Goal: Information Seeking & Learning: Learn about a topic

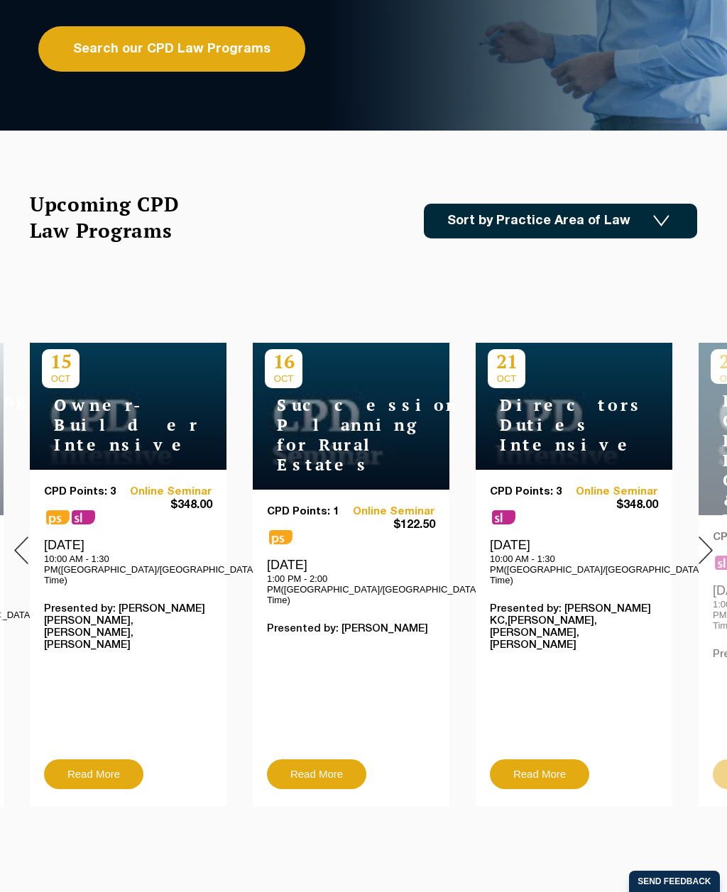
click at [701, 536] on img at bounding box center [705, 550] width 14 height 28
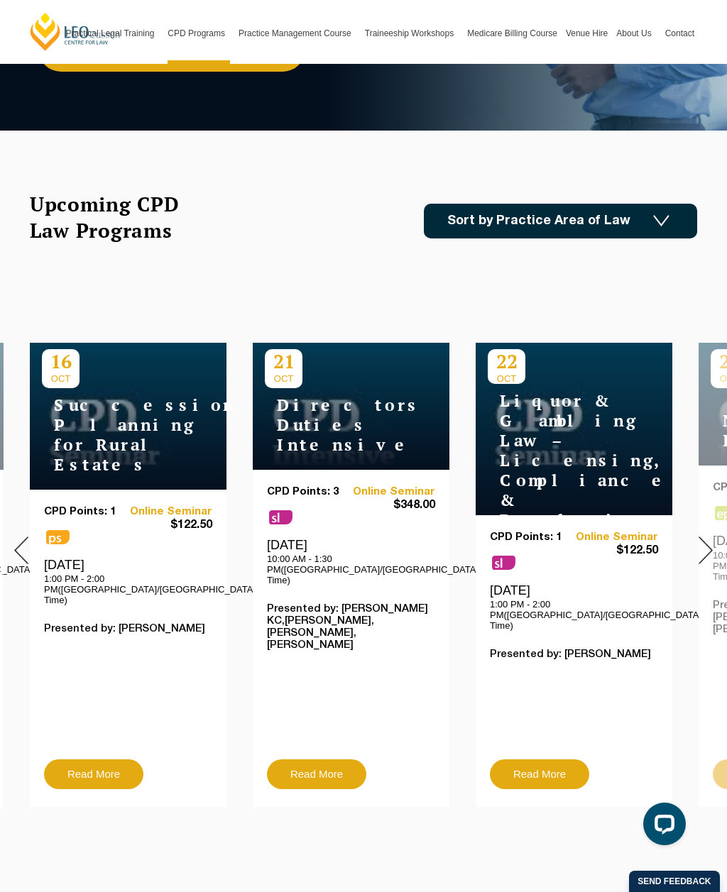
click at [703, 539] on img at bounding box center [705, 550] width 14 height 28
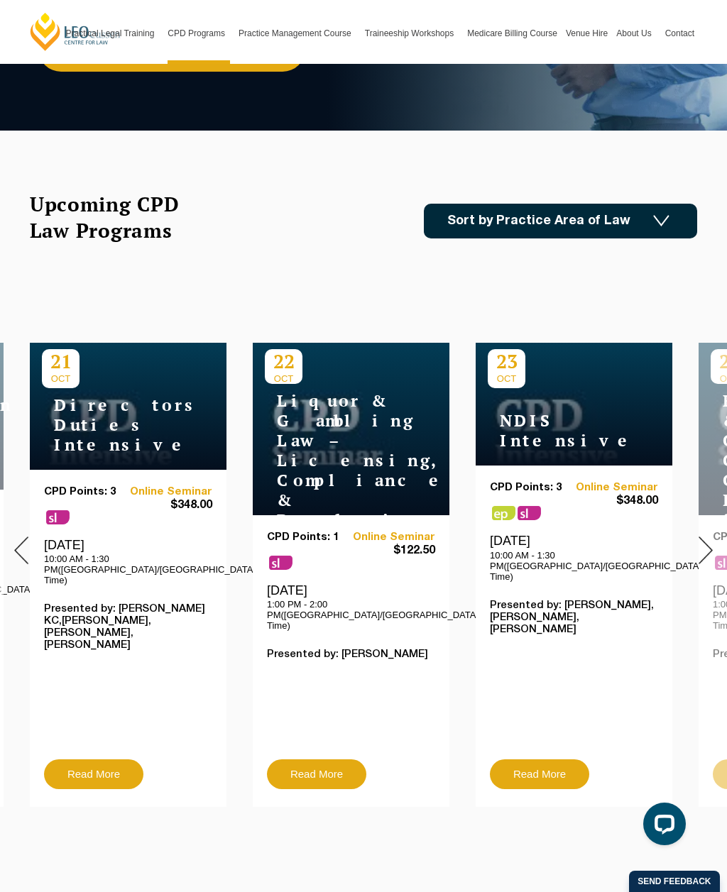
click at [700, 551] on img at bounding box center [705, 550] width 14 height 28
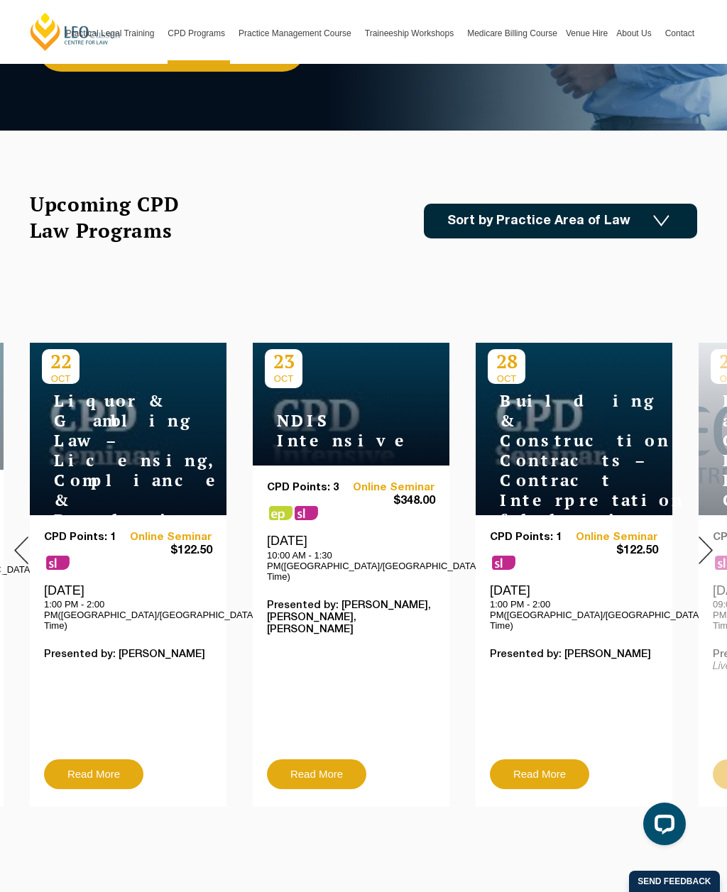
click at [701, 536] on img at bounding box center [705, 550] width 14 height 28
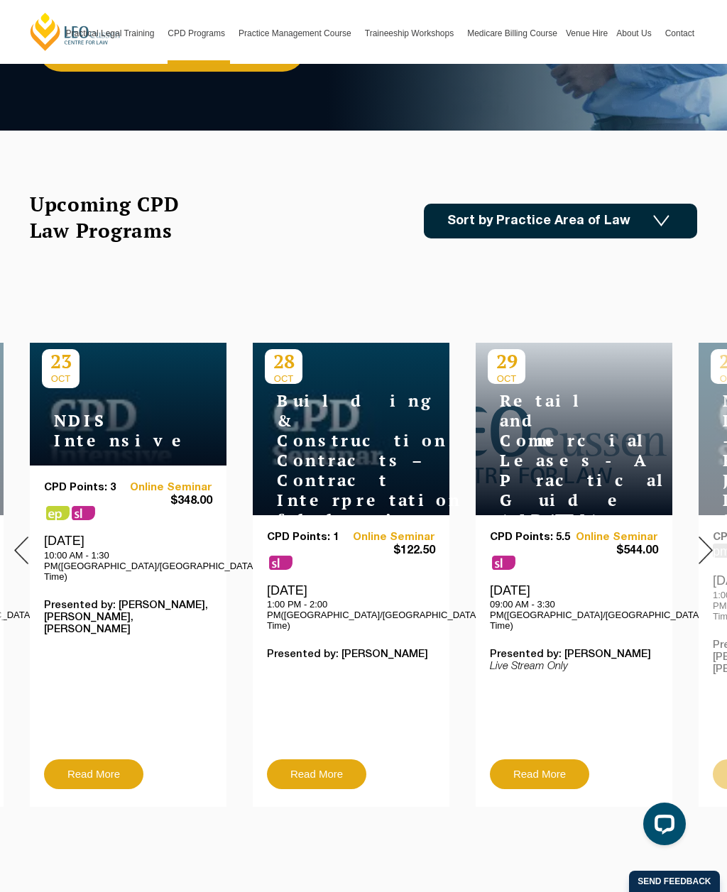
click at [700, 536] on img at bounding box center [705, 550] width 14 height 28
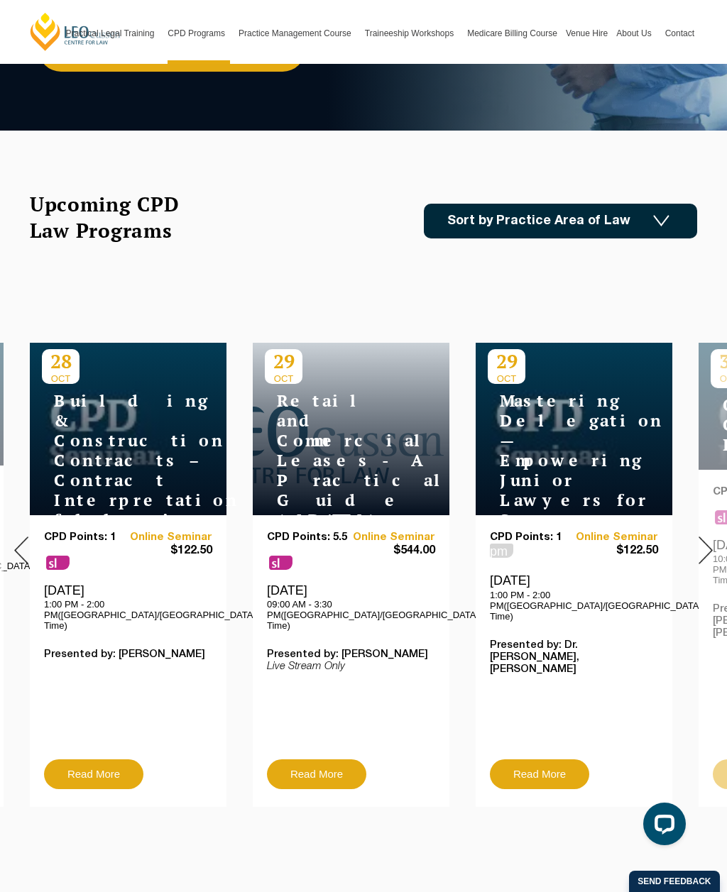
click at [703, 536] on img at bounding box center [705, 550] width 14 height 28
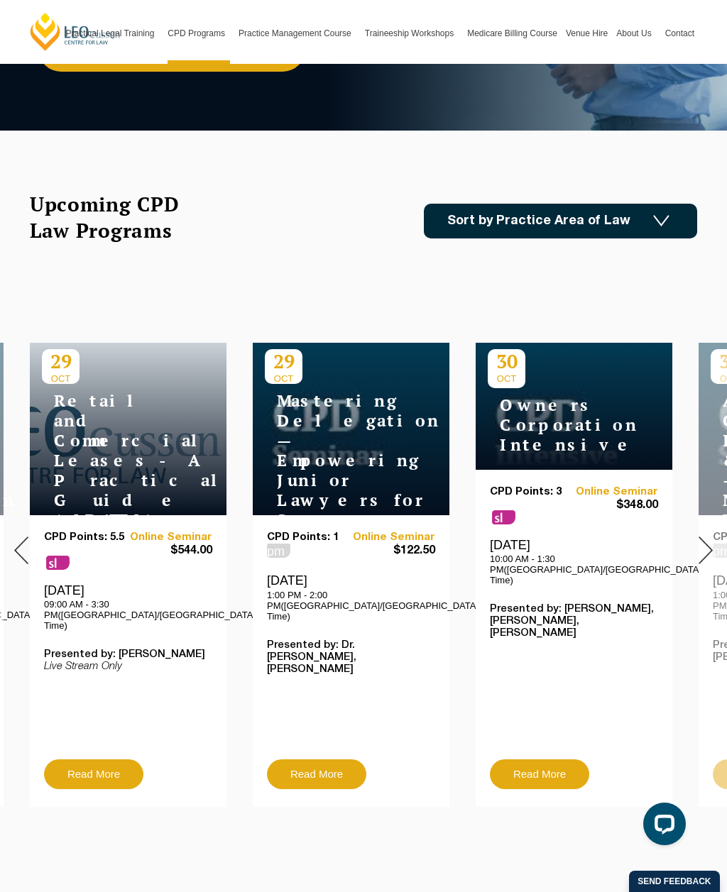
click at [698, 542] on img at bounding box center [705, 550] width 14 height 28
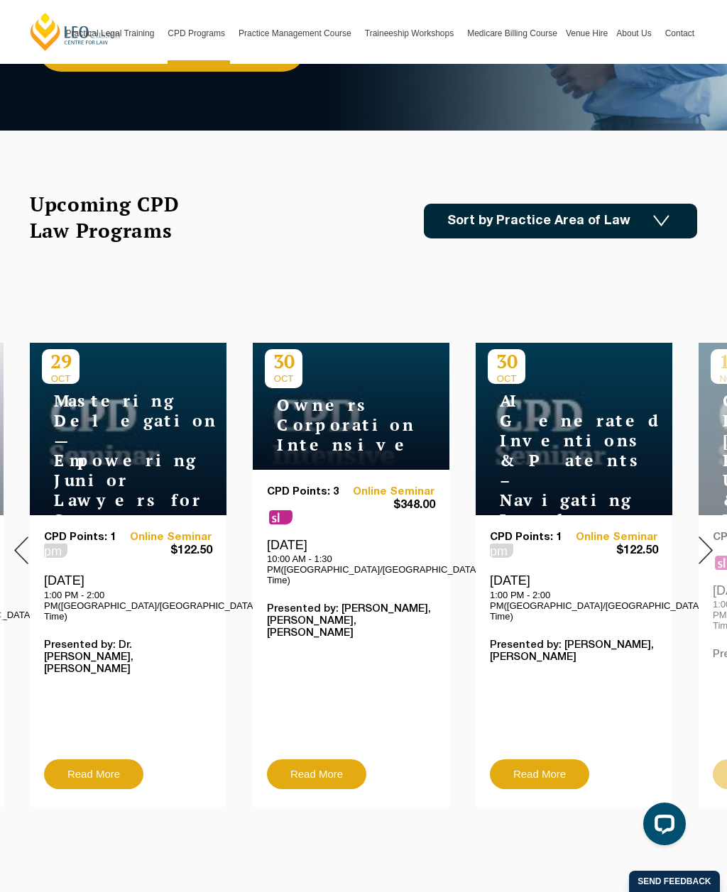
click at [690, 538] on div at bounding box center [705, 549] width 43 height 535
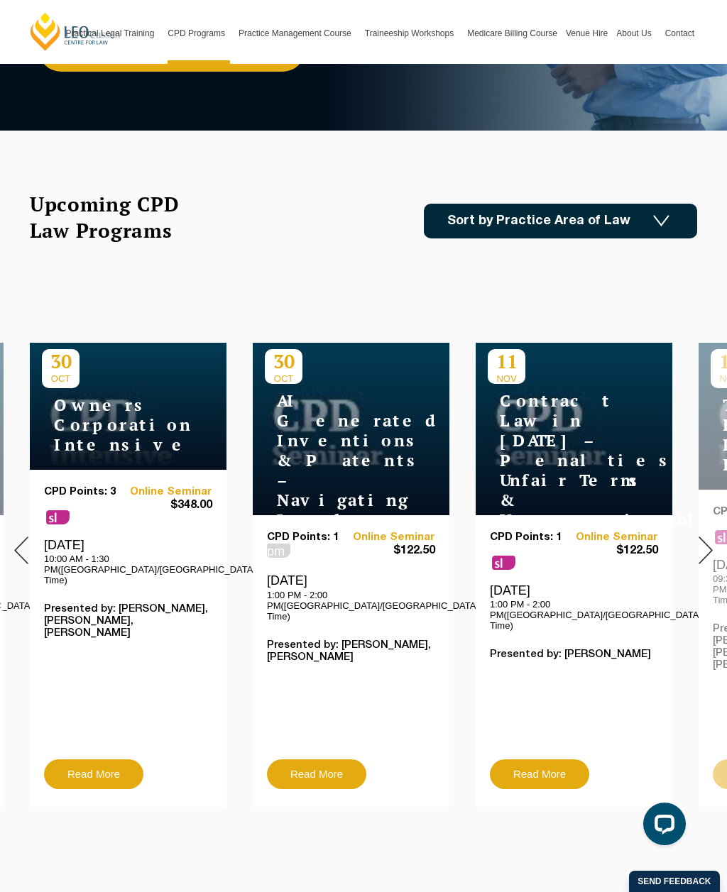
click at [702, 541] on img at bounding box center [705, 550] width 14 height 28
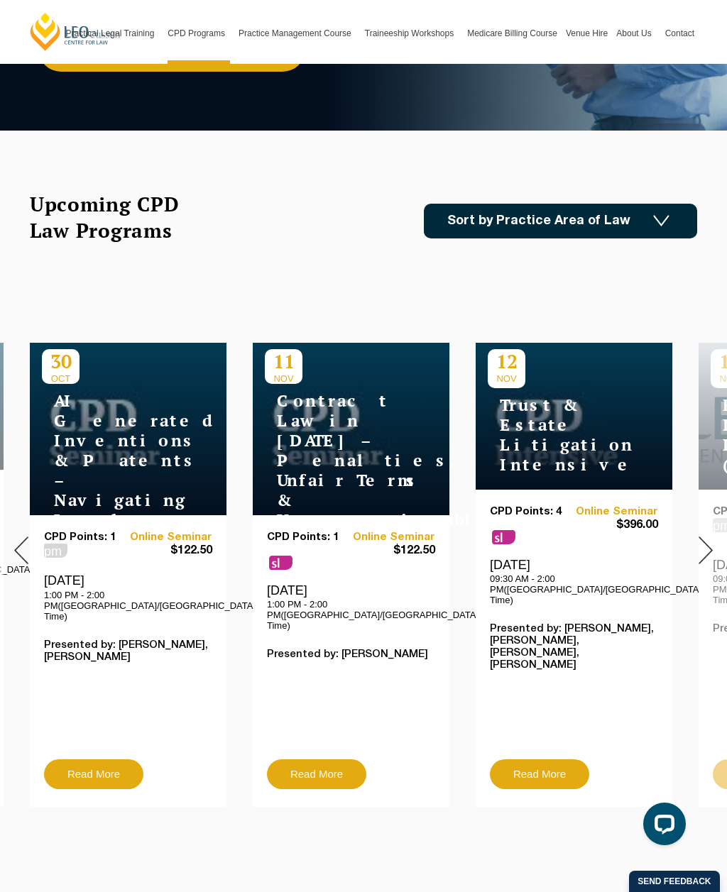
click at [698, 539] on img at bounding box center [705, 550] width 14 height 28
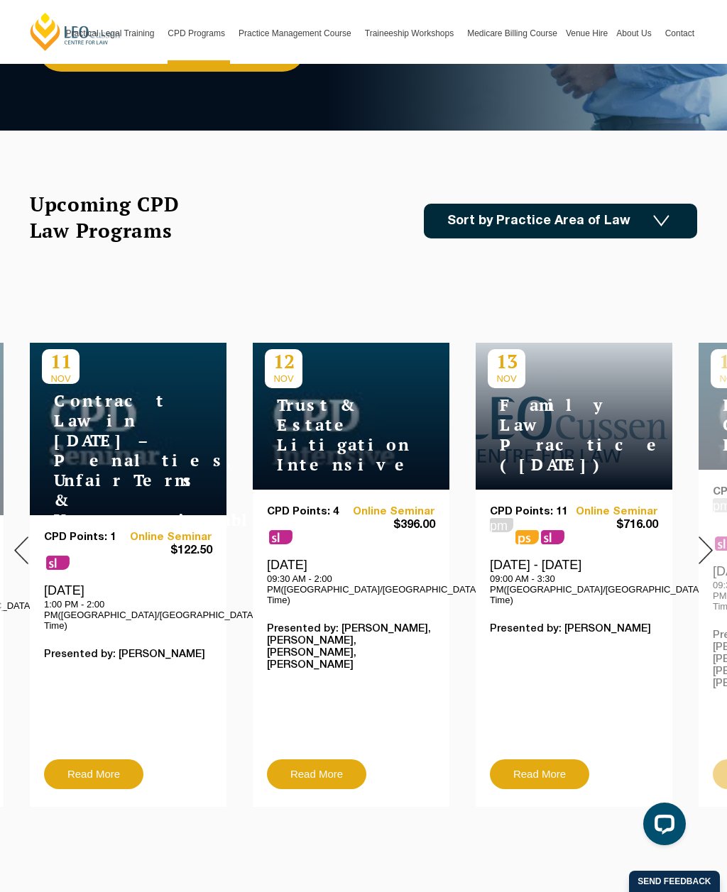
click at [692, 524] on div at bounding box center [705, 549] width 43 height 535
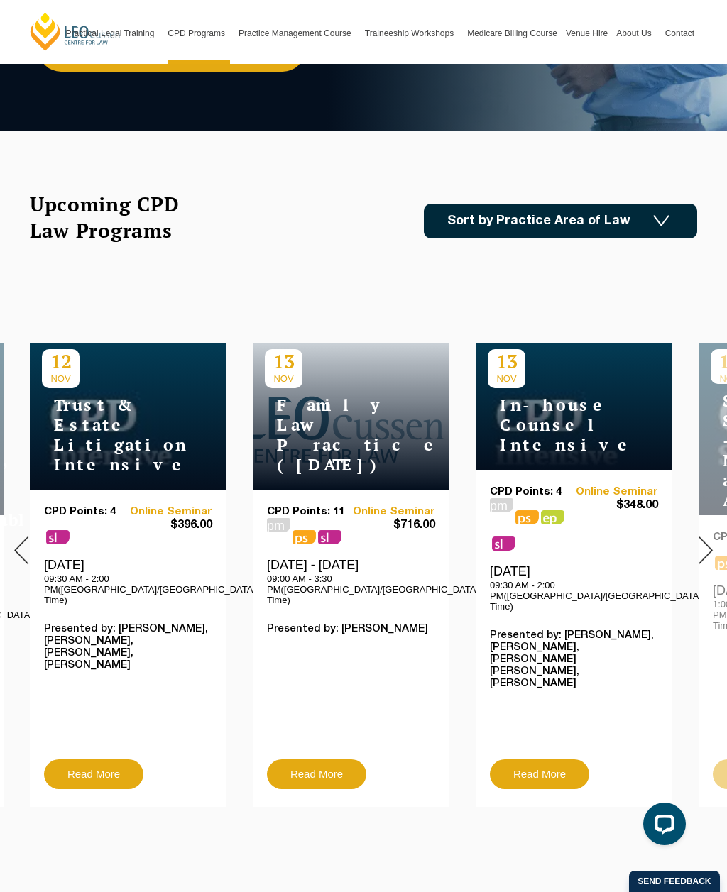
click at [701, 536] on img at bounding box center [705, 550] width 14 height 28
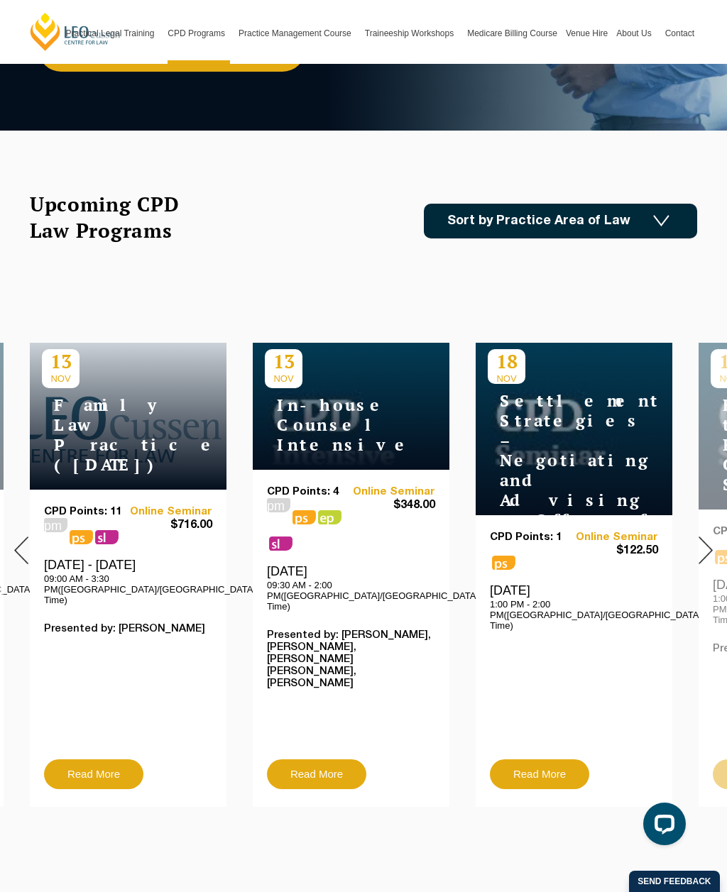
click at [699, 536] on img at bounding box center [705, 550] width 14 height 28
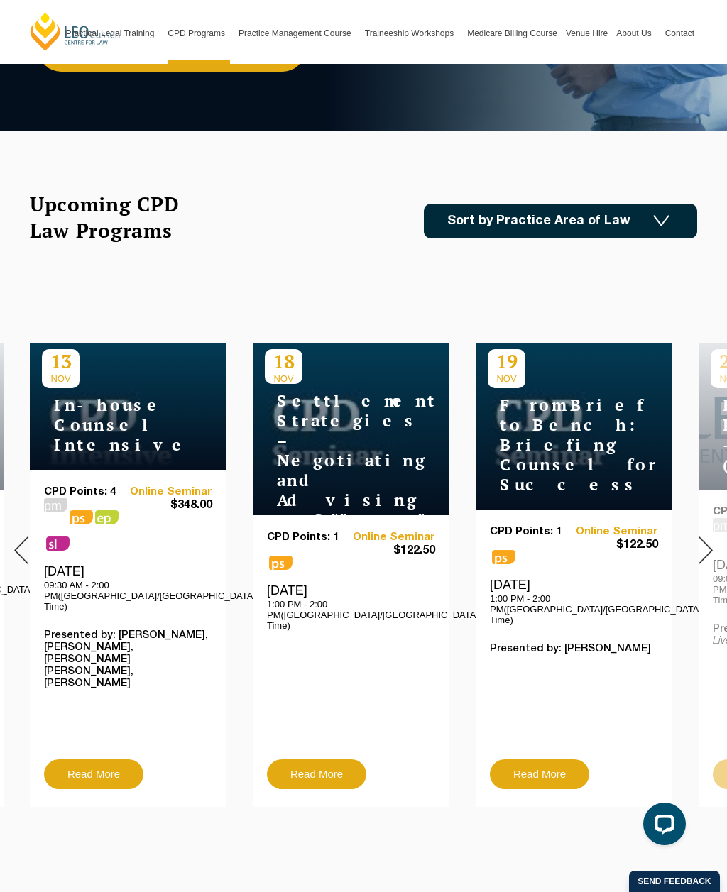
click at [700, 536] on img at bounding box center [705, 550] width 14 height 28
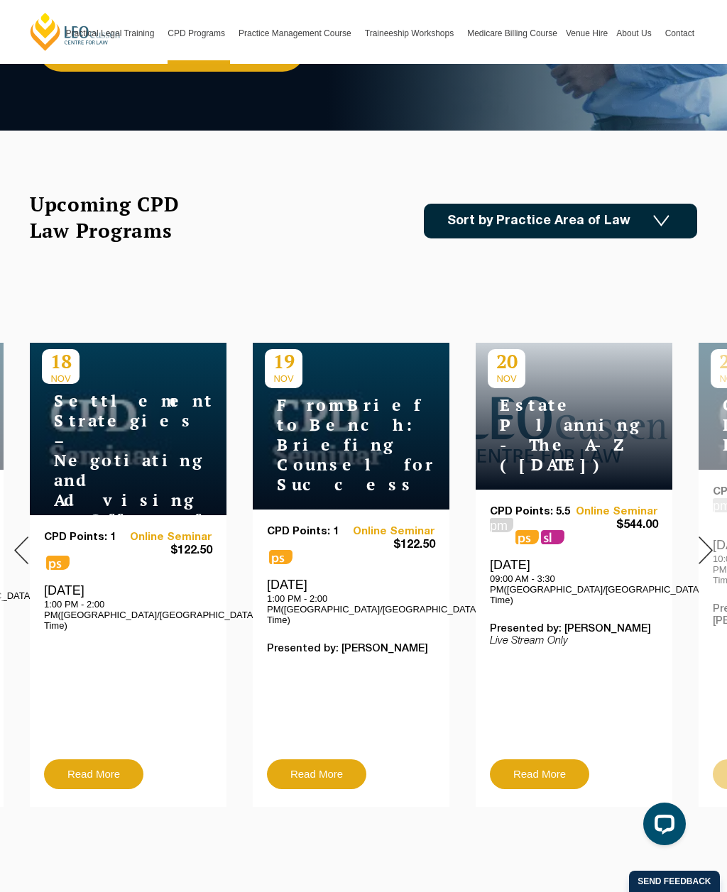
click at [701, 536] on img at bounding box center [705, 550] width 14 height 28
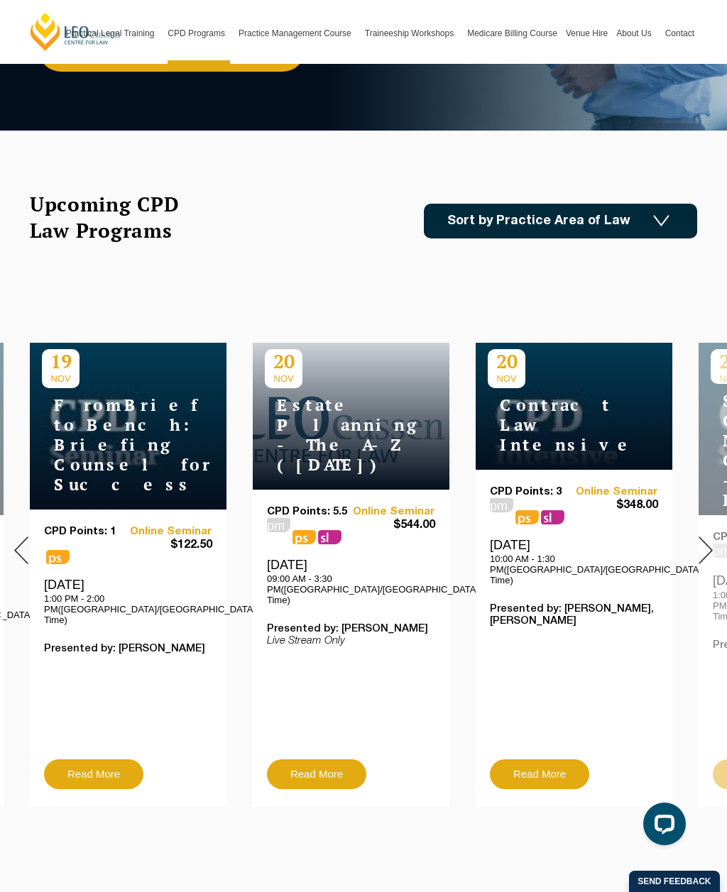
click at [692, 528] on div at bounding box center [705, 549] width 43 height 535
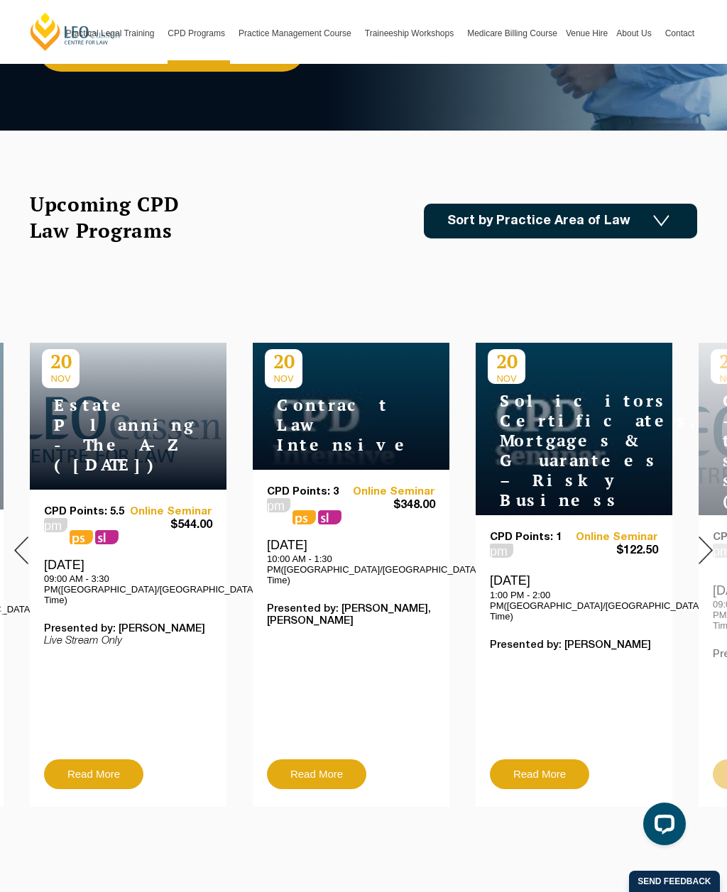
click at [700, 536] on img at bounding box center [705, 550] width 14 height 28
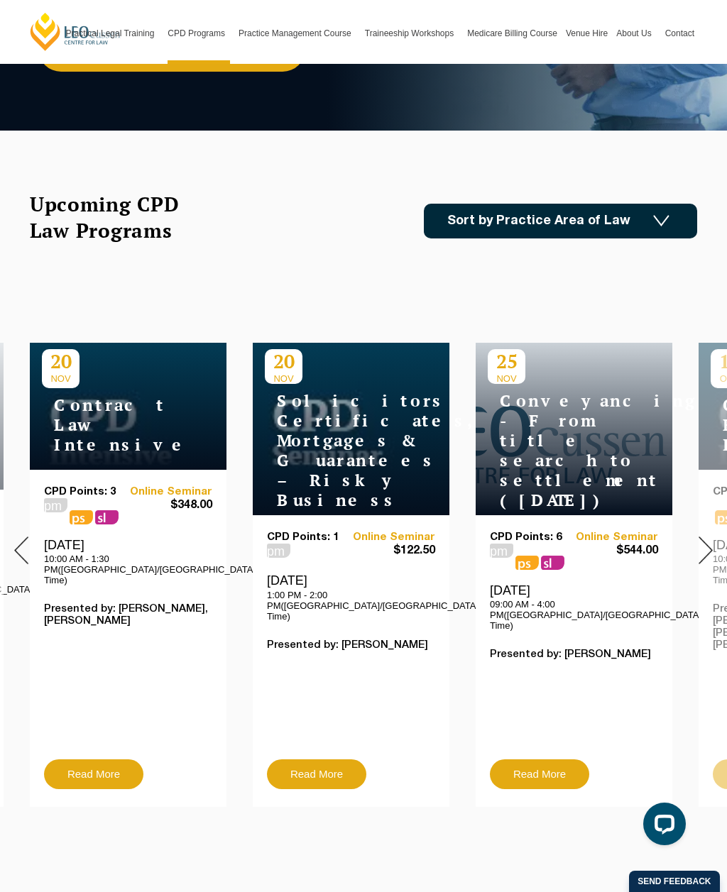
click at [695, 532] on div at bounding box center [705, 549] width 43 height 535
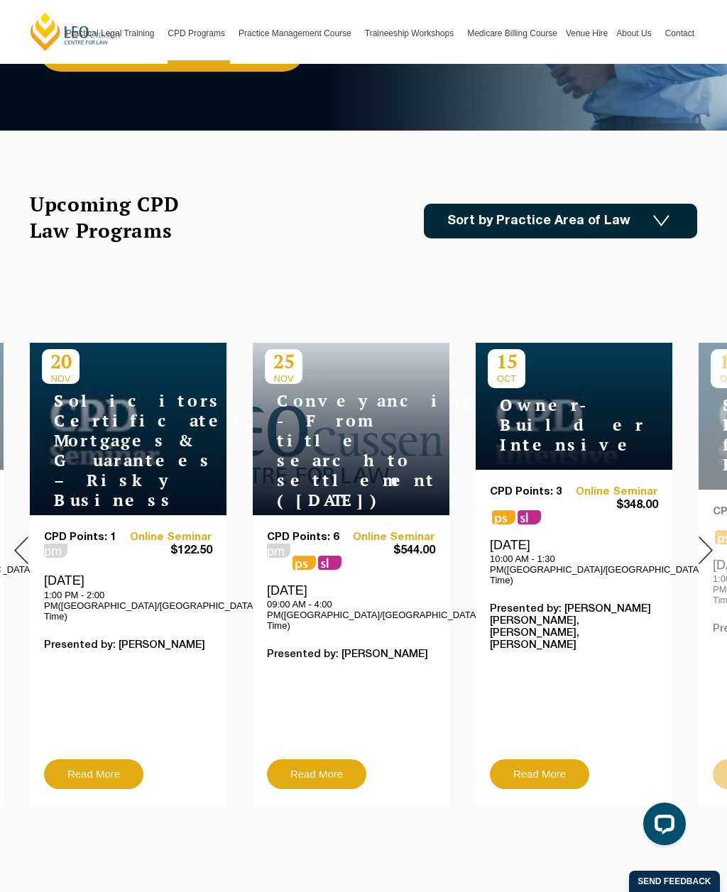
click at [699, 536] on img at bounding box center [705, 550] width 14 height 28
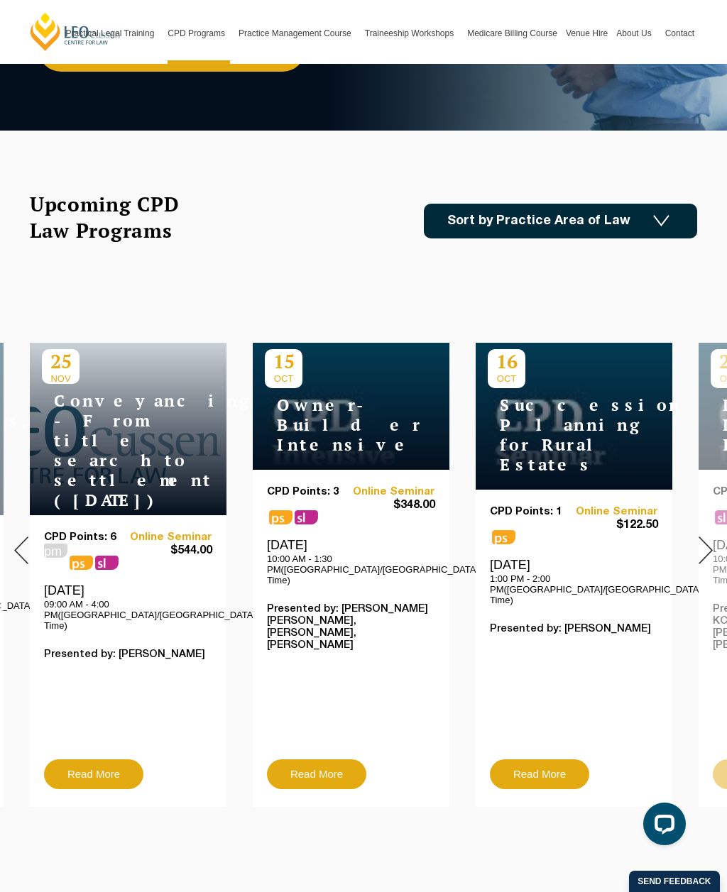
click at [693, 530] on div at bounding box center [705, 549] width 43 height 535
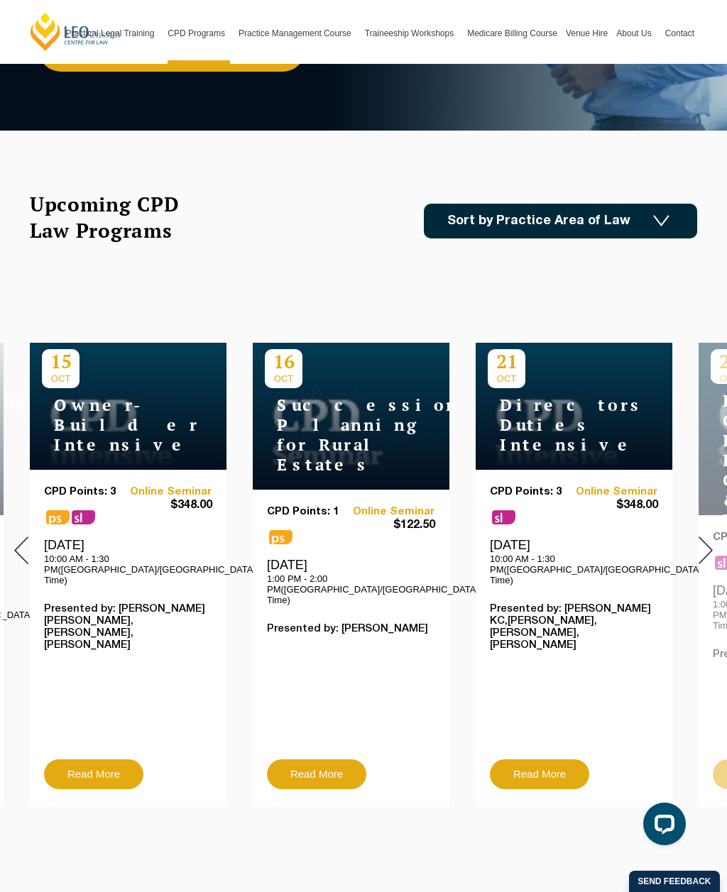
click at [691, 527] on div at bounding box center [705, 549] width 43 height 535
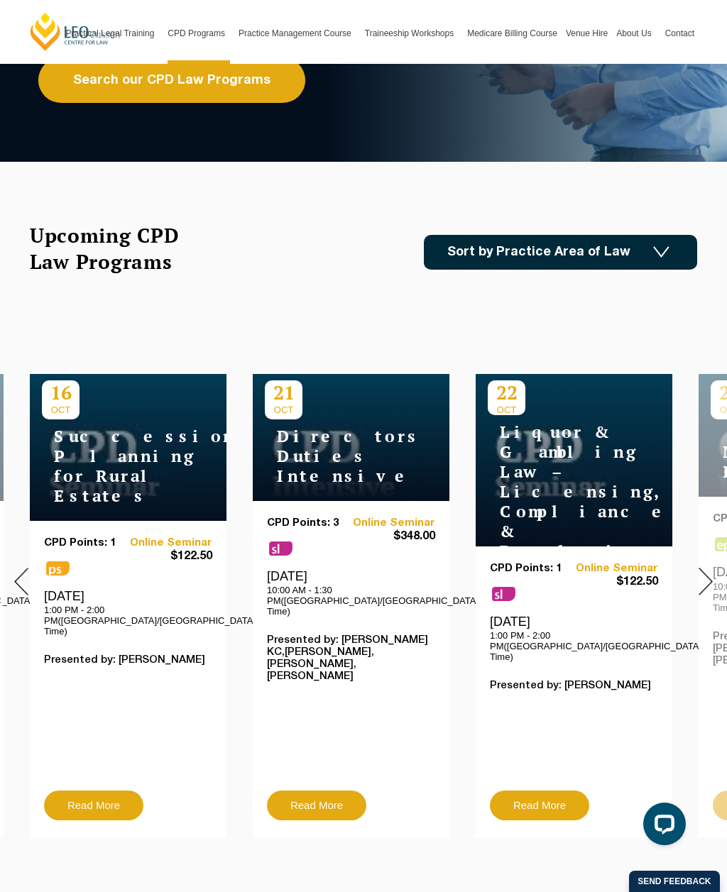
scroll to position [276, 0]
click at [703, 570] on img at bounding box center [705, 582] width 14 height 28
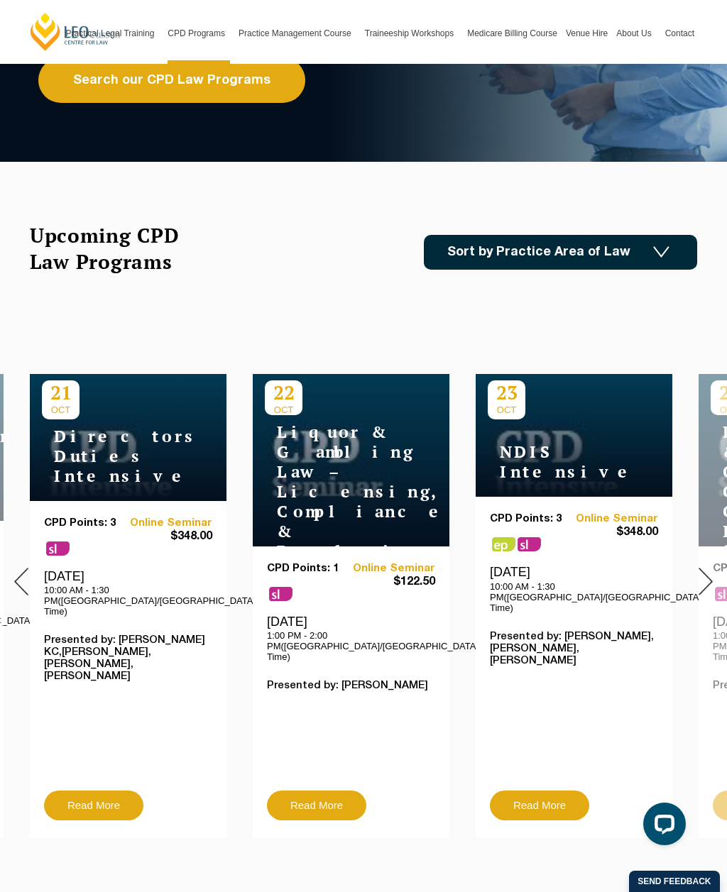
click at [699, 572] on img at bounding box center [705, 582] width 14 height 28
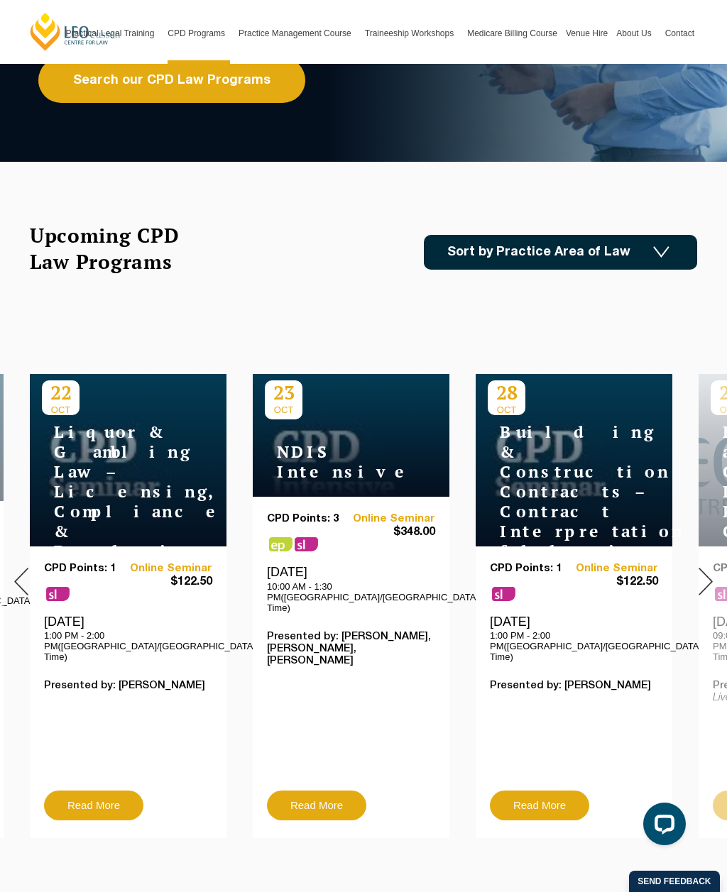
click at [699, 568] on img at bounding box center [705, 582] width 14 height 28
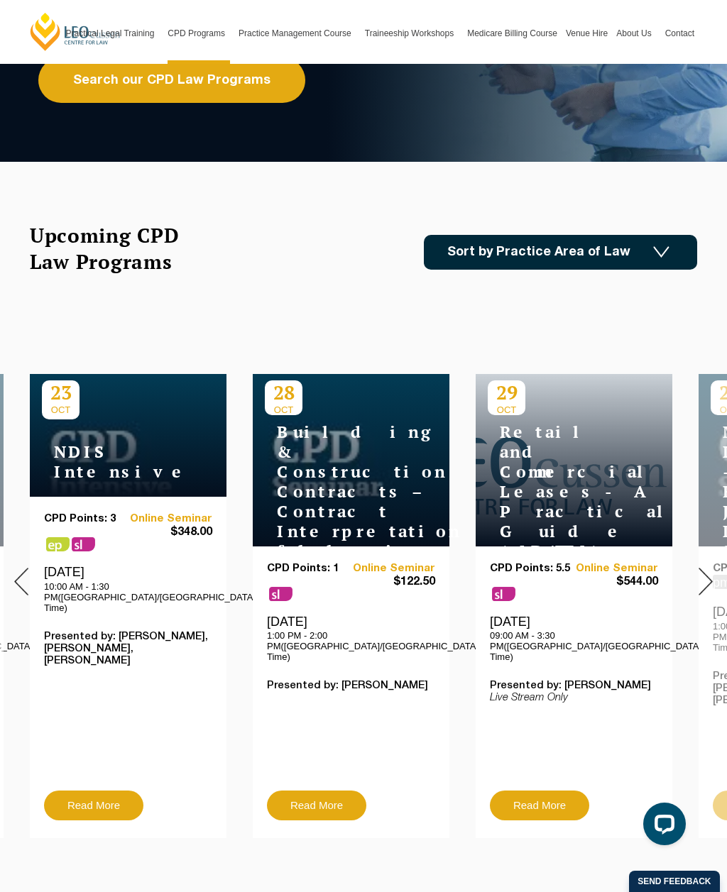
click at [700, 573] on img at bounding box center [705, 582] width 14 height 28
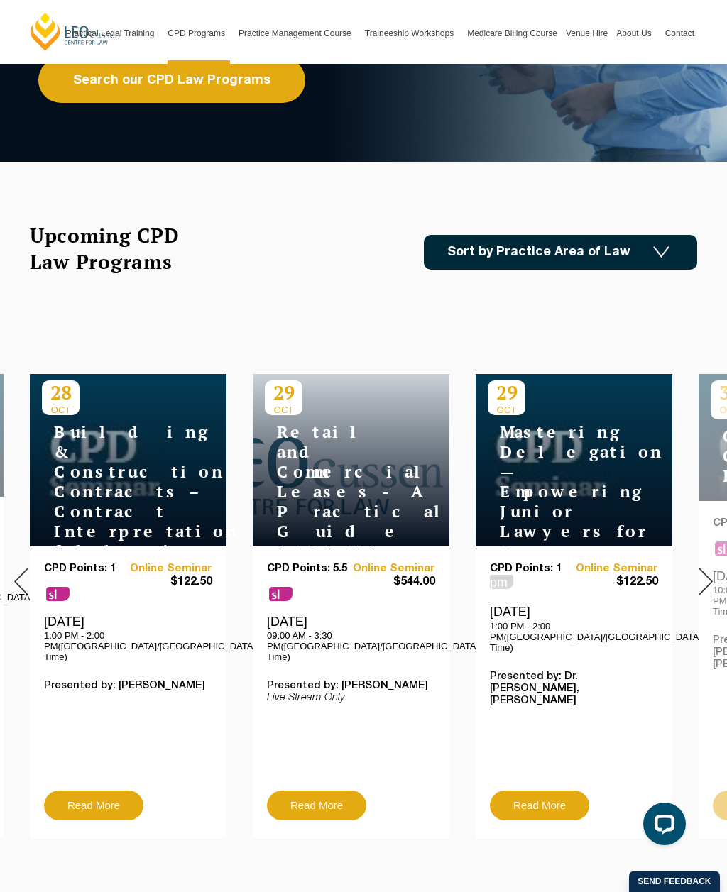
click at [693, 568] on div at bounding box center [705, 581] width 43 height 535
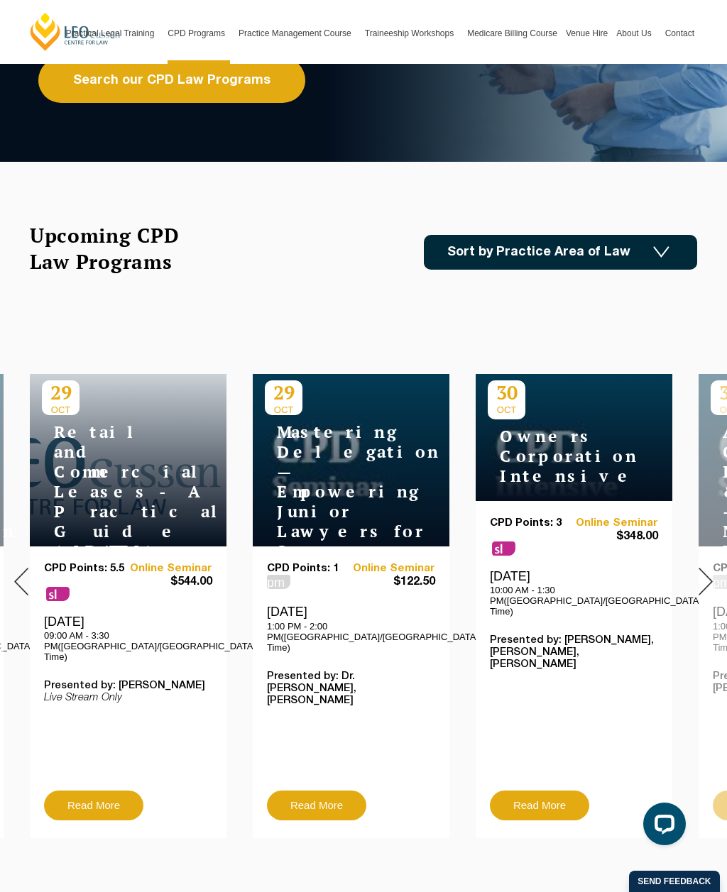
click at [692, 569] on div at bounding box center [705, 581] width 43 height 535
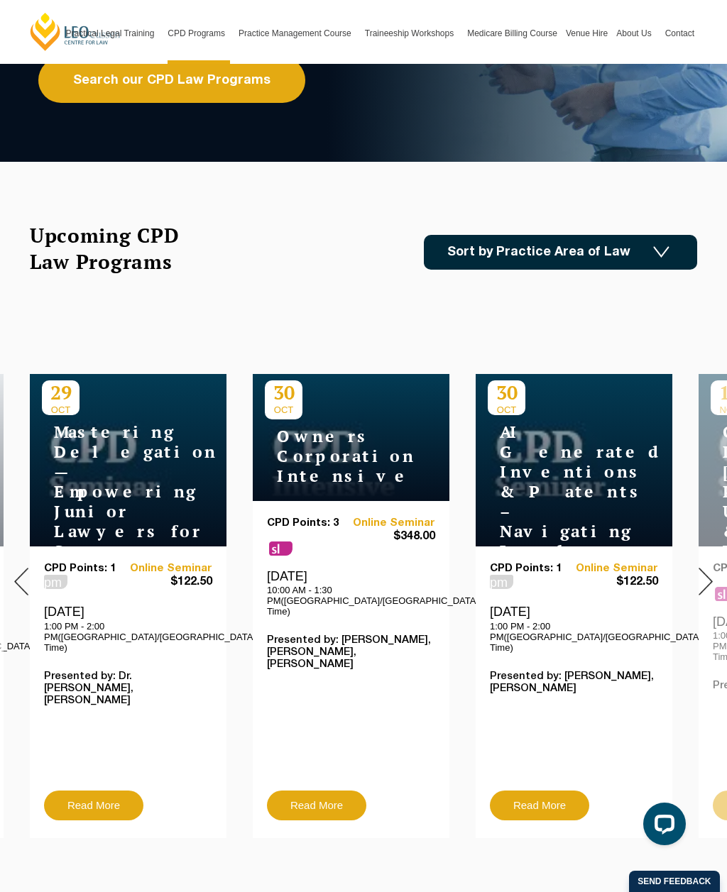
click at [695, 565] on div at bounding box center [705, 581] width 43 height 535
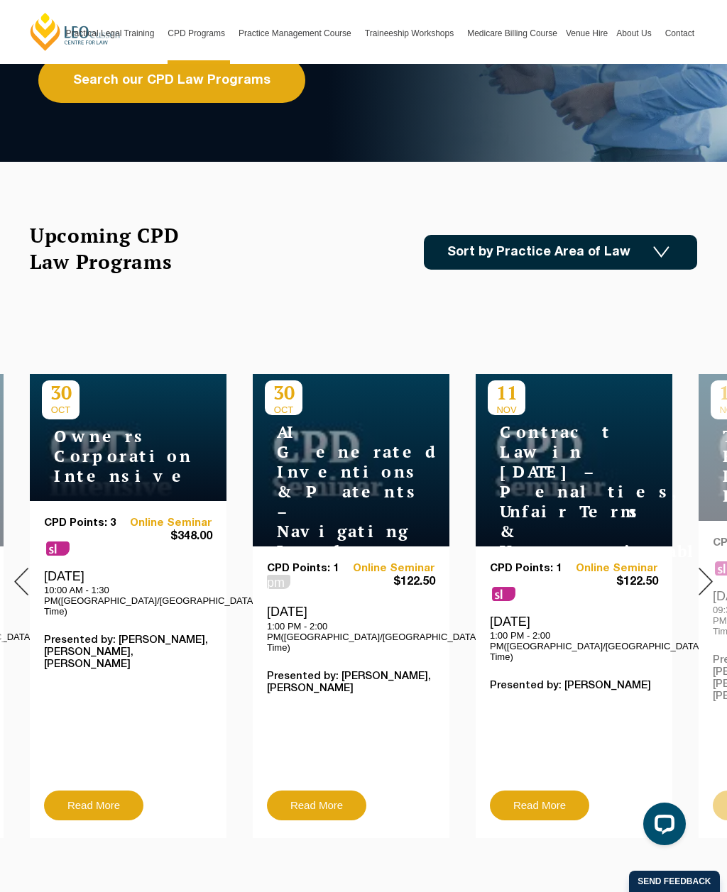
click at [695, 568] on div at bounding box center [705, 581] width 43 height 535
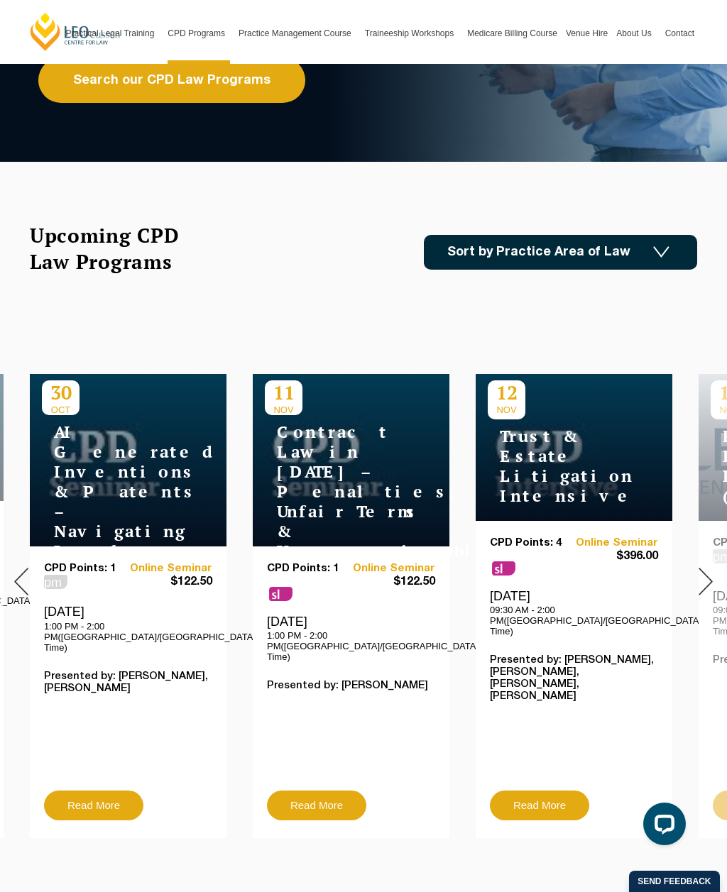
click at [692, 568] on div at bounding box center [705, 581] width 43 height 535
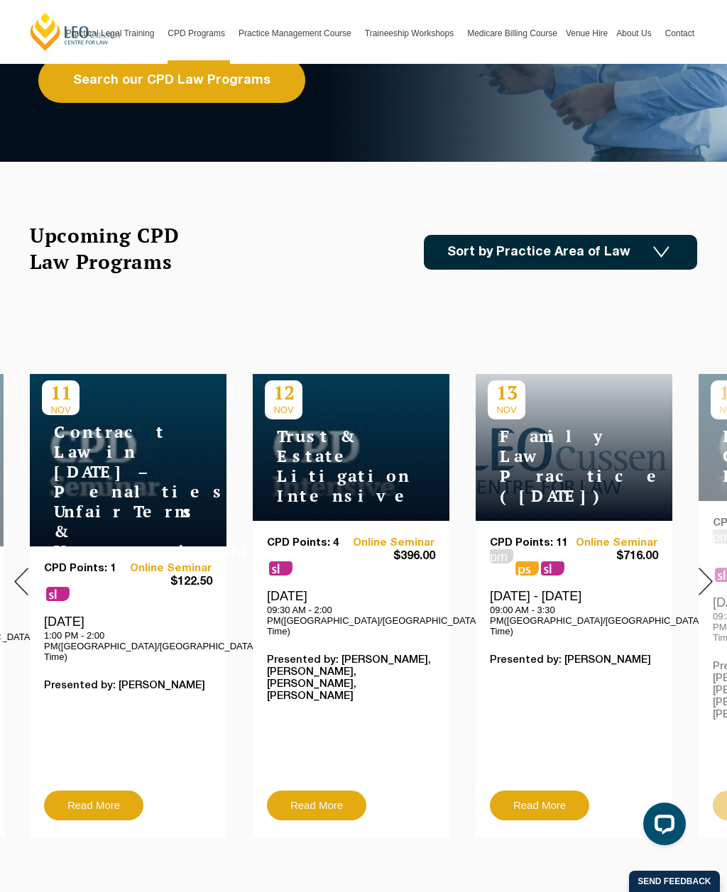
click at [1, 454] on div at bounding box center [21, 581] width 43 height 535
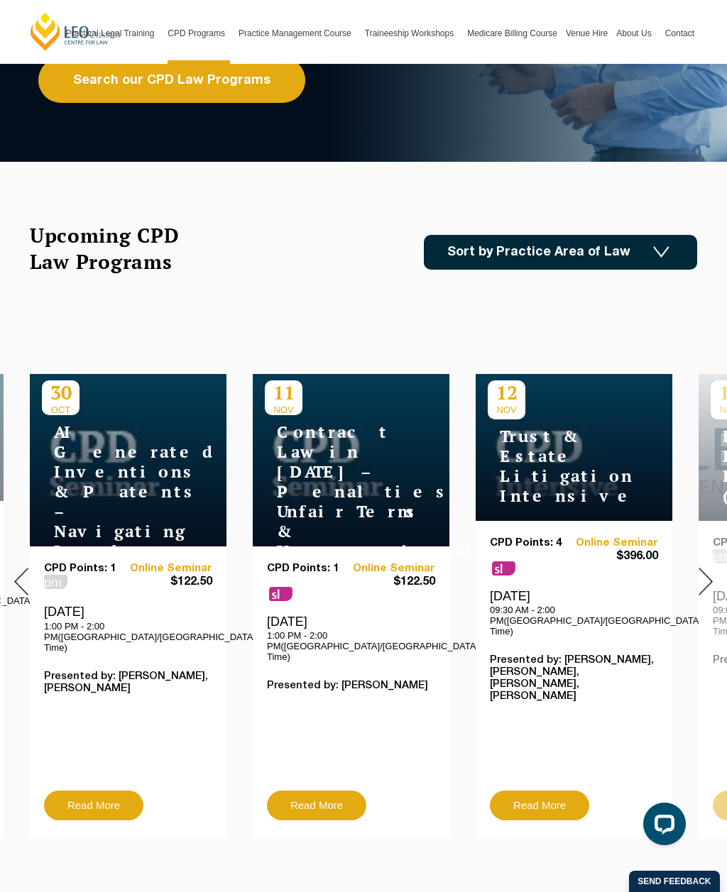
click at [23, 580] on img at bounding box center [21, 582] width 14 height 28
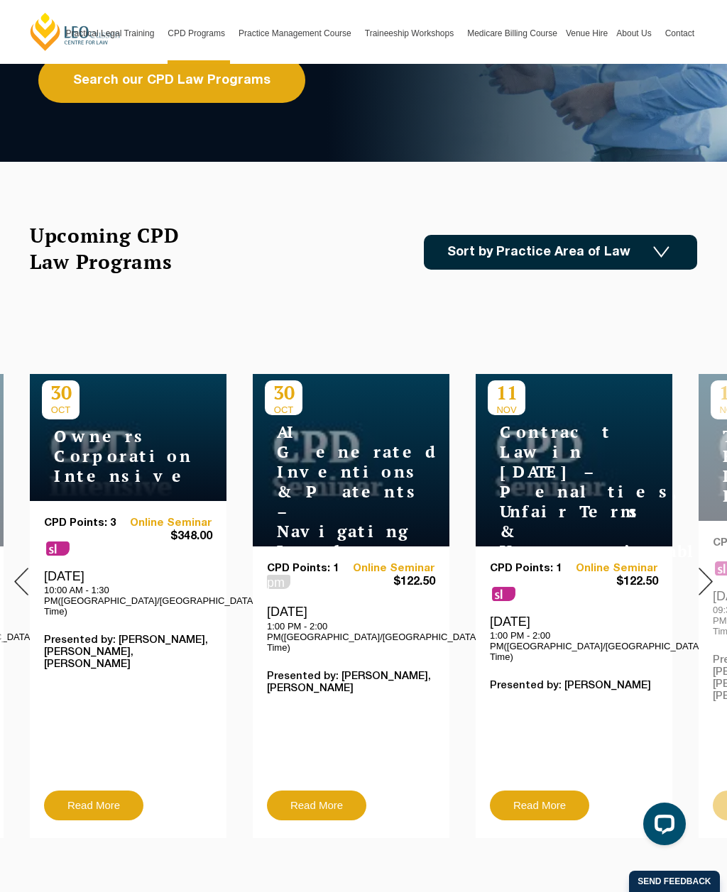
click at [21, 575] on img at bounding box center [21, 582] width 14 height 28
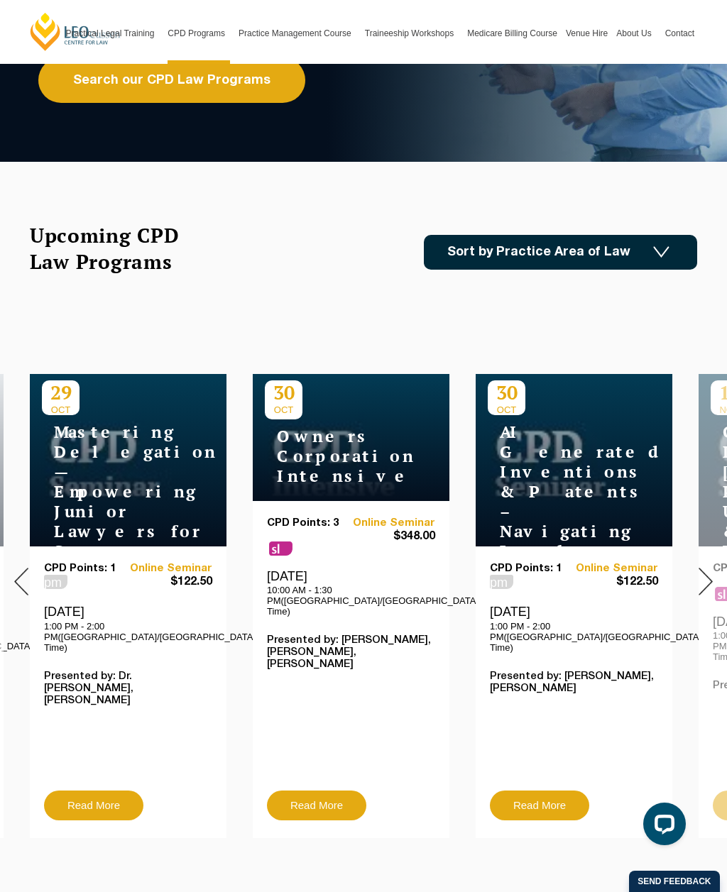
click at [27, 573] on img at bounding box center [21, 582] width 14 height 28
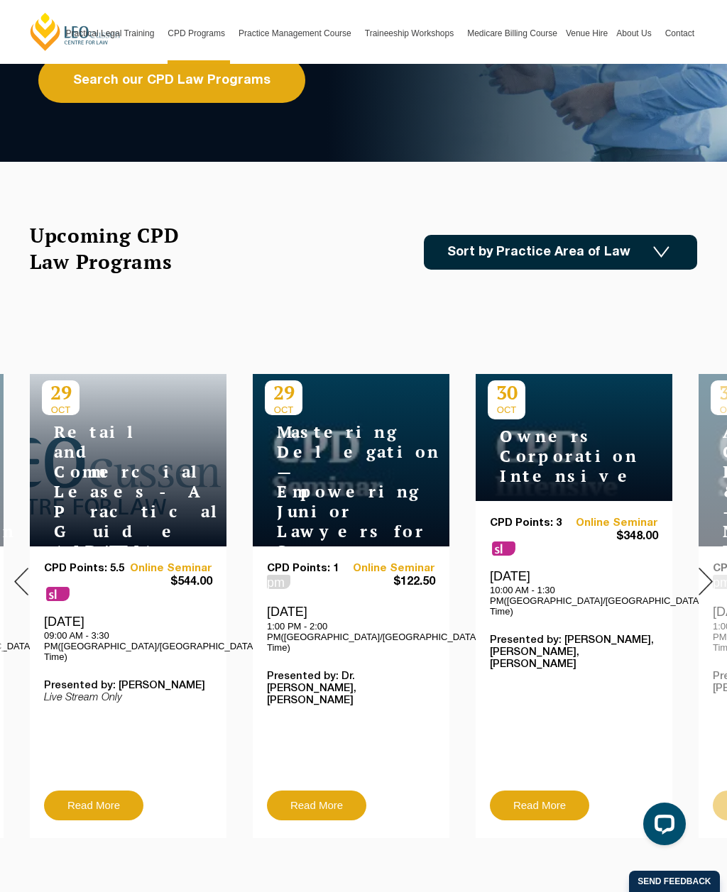
click at [25, 582] on img at bounding box center [21, 582] width 14 height 28
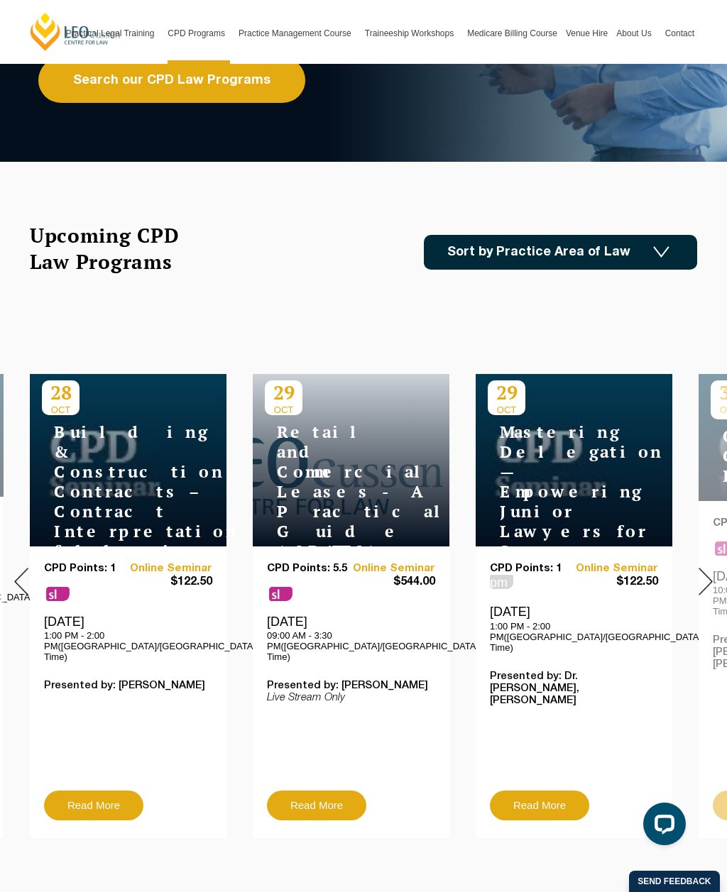
click at [316, 393] on div "[DATE] Retail and Commercial Leases - A Practical Guide ([DATE])" at bounding box center [351, 460] width 197 height 172
click at [700, 579] on img at bounding box center [705, 582] width 14 height 28
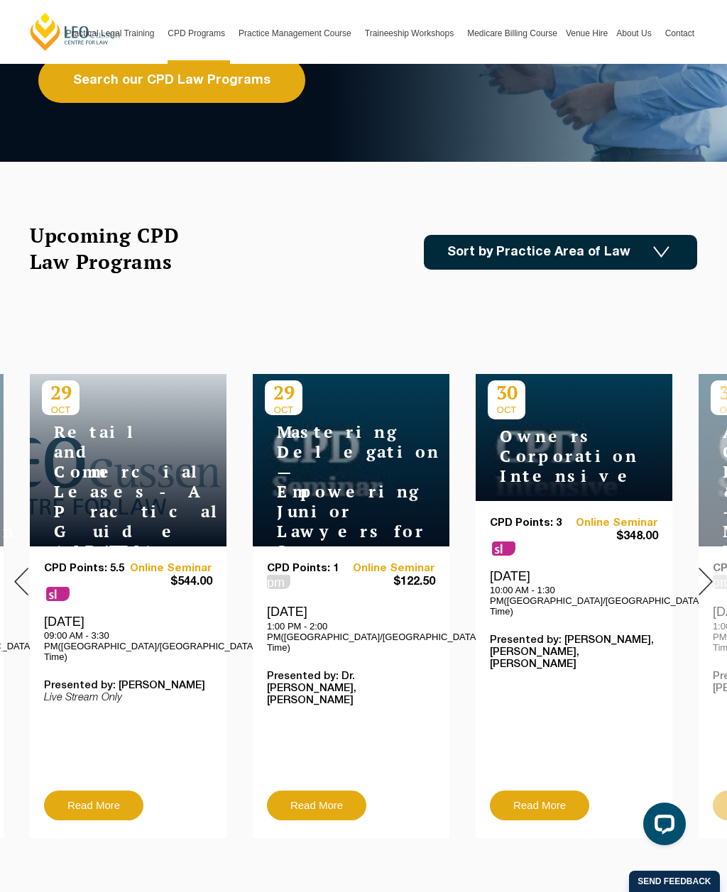
click at [698, 583] on img at bounding box center [705, 582] width 14 height 28
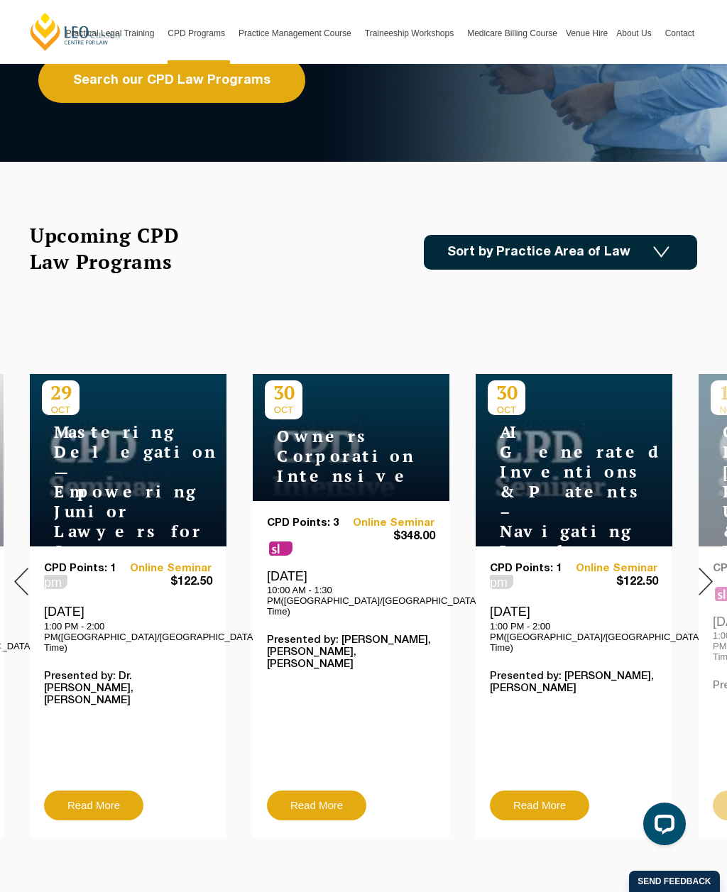
click at [699, 586] on div at bounding box center [705, 581] width 43 height 535
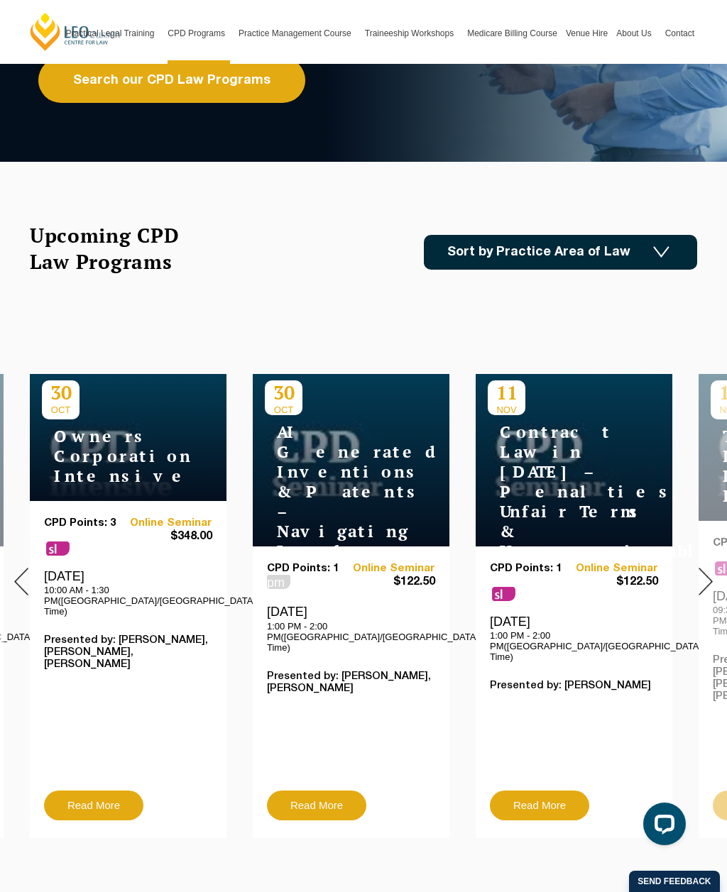
click at [694, 581] on div at bounding box center [705, 581] width 43 height 535
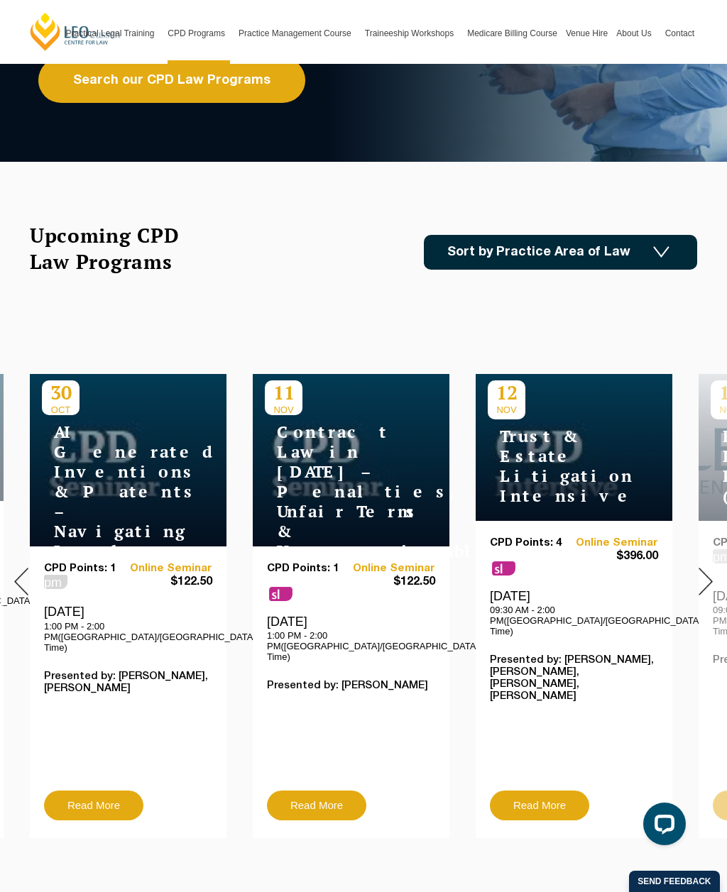
click at [702, 570] on img at bounding box center [705, 582] width 14 height 28
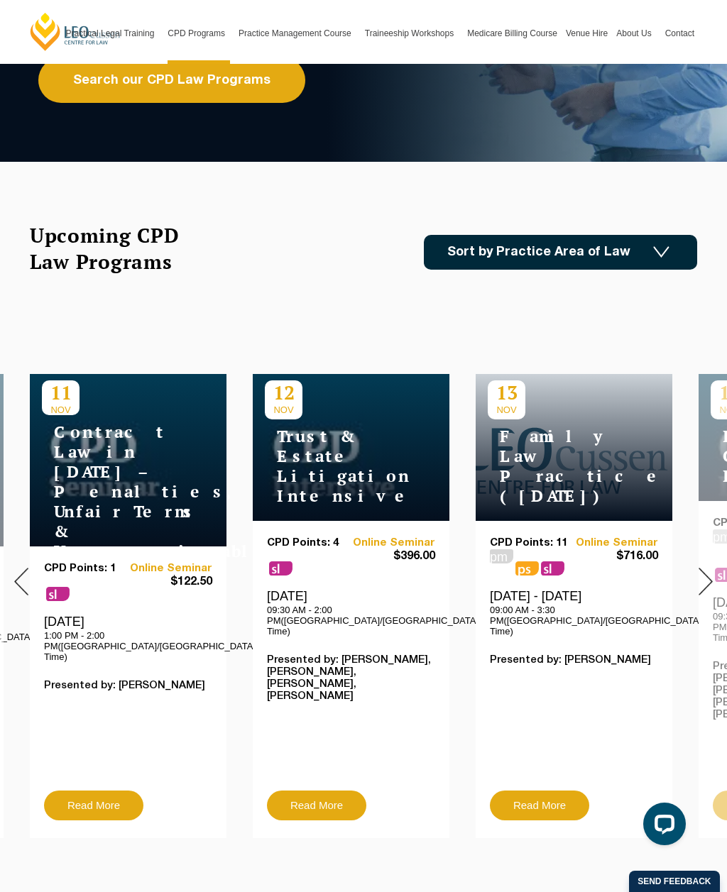
click at [698, 577] on img at bounding box center [705, 582] width 14 height 28
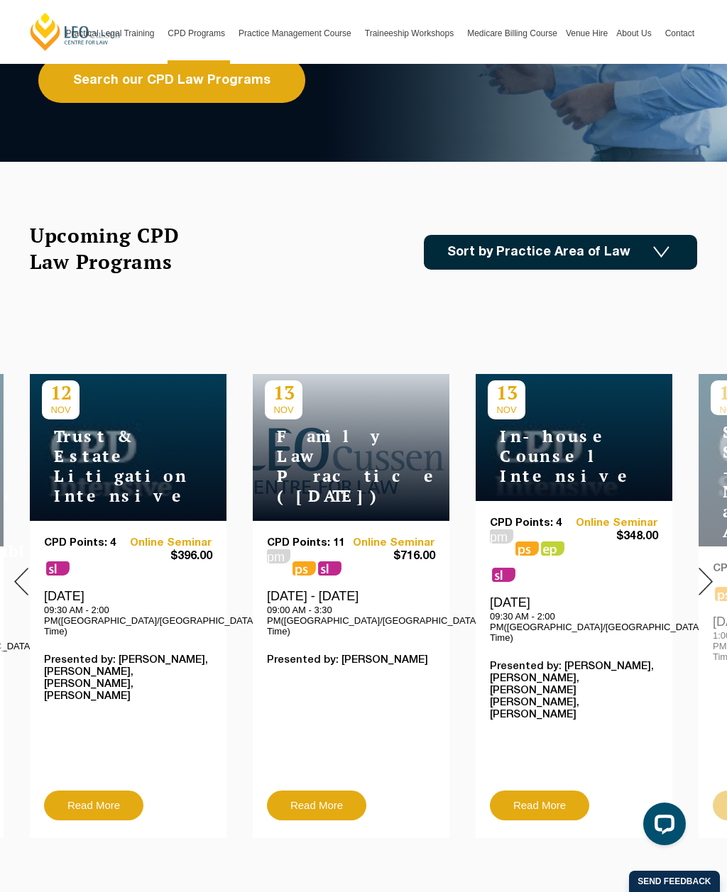
click at [700, 570] on img at bounding box center [705, 582] width 14 height 28
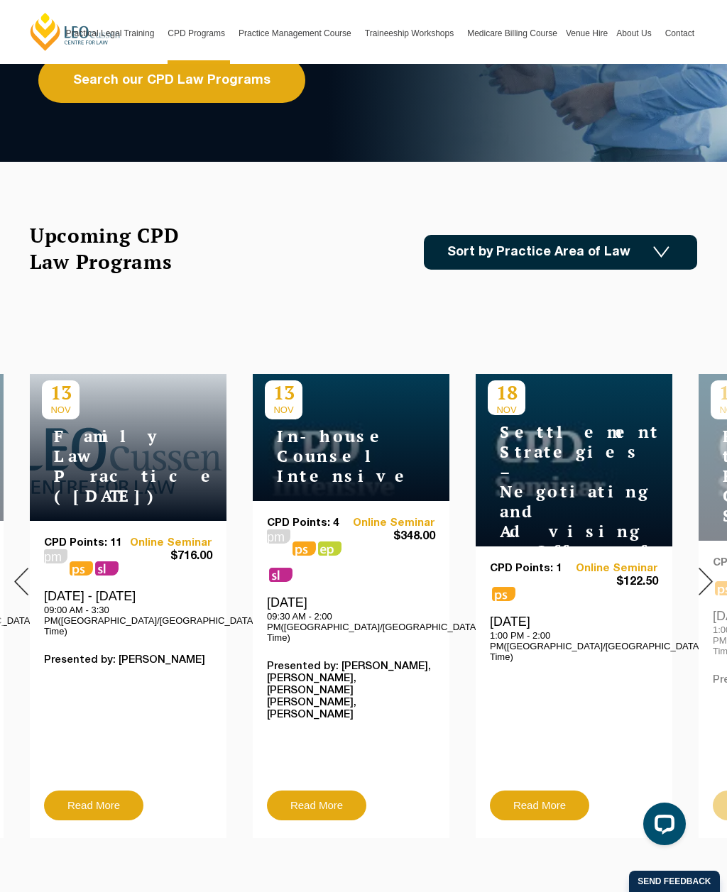
click at [702, 576] on img at bounding box center [705, 582] width 14 height 28
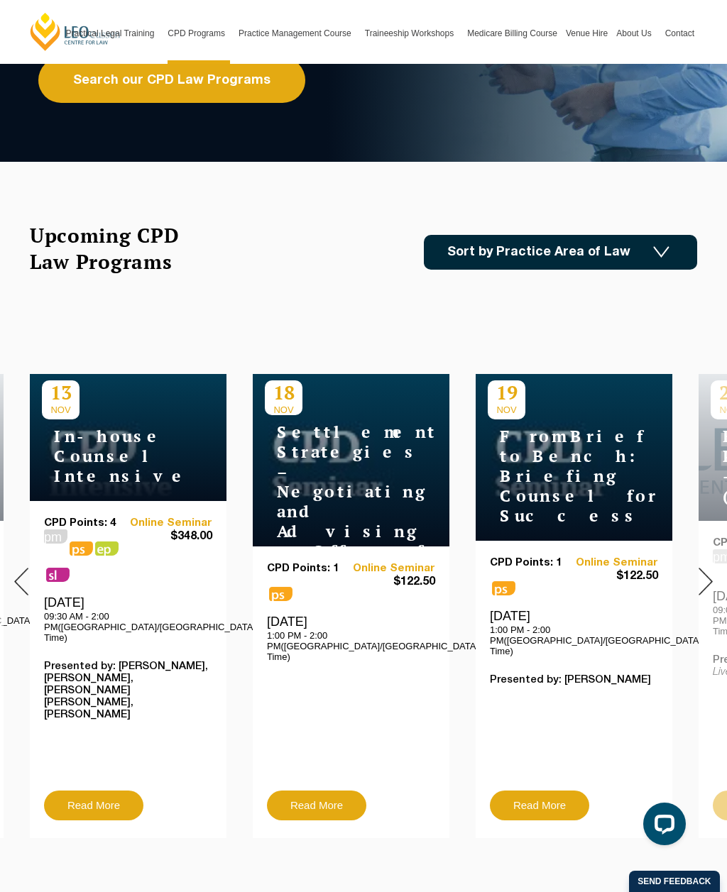
click at [707, 577] on img at bounding box center [705, 582] width 14 height 28
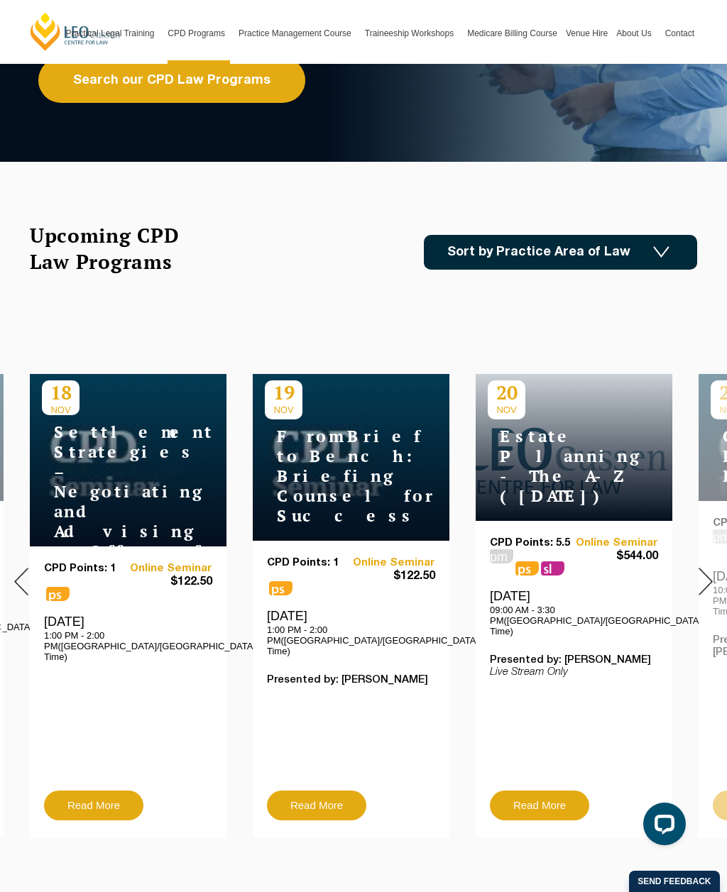
click at [694, 573] on div at bounding box center [705, 581] width 43 height 535
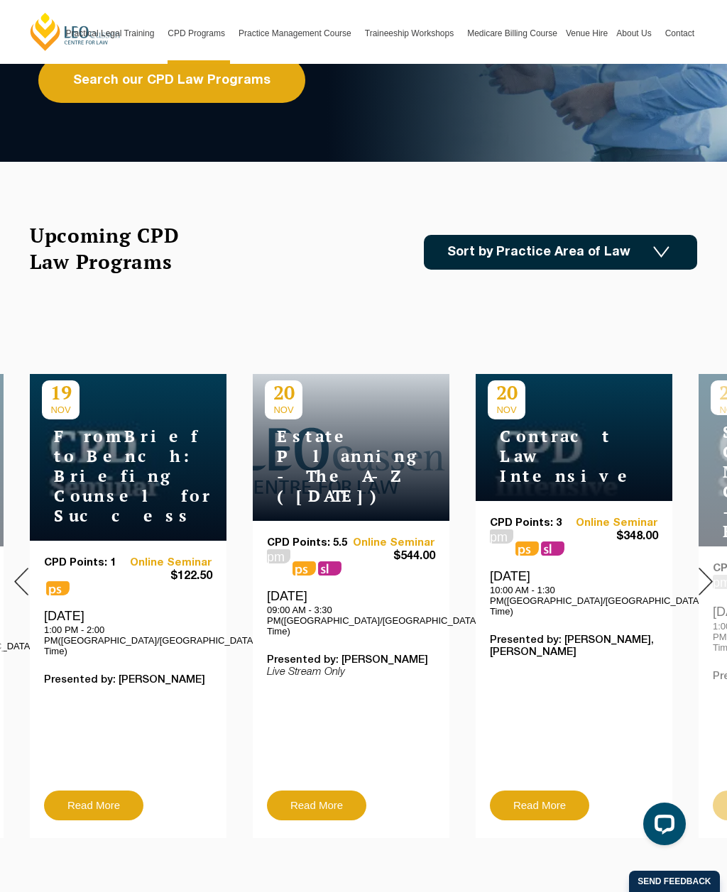
click at [705, 571] on img at bounding box center [705, 582] width 14 height 28
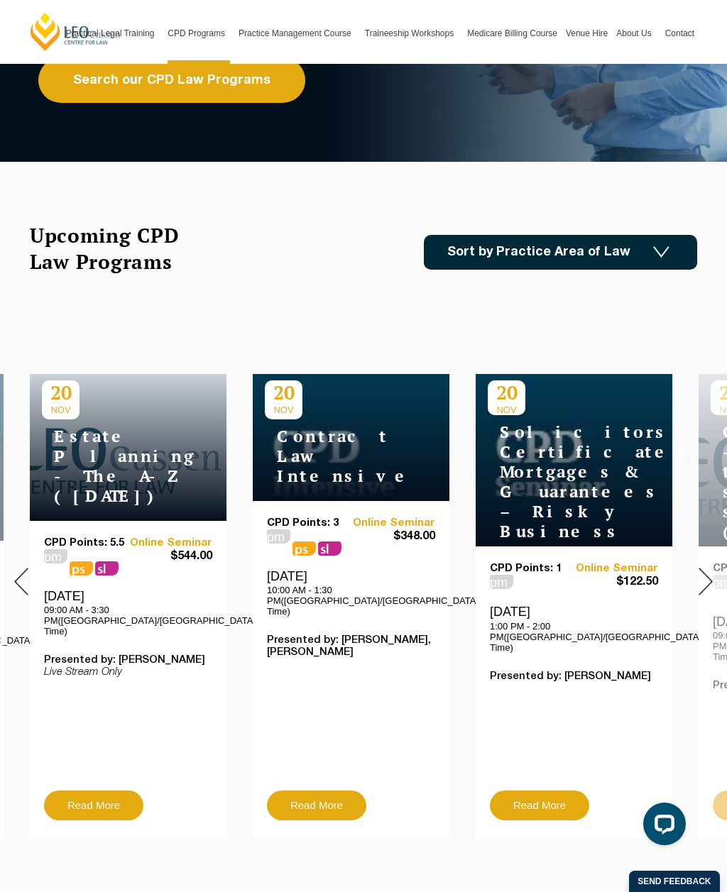
click at [699, 580] on img at bounding box center [705, 582] width 14 height 28
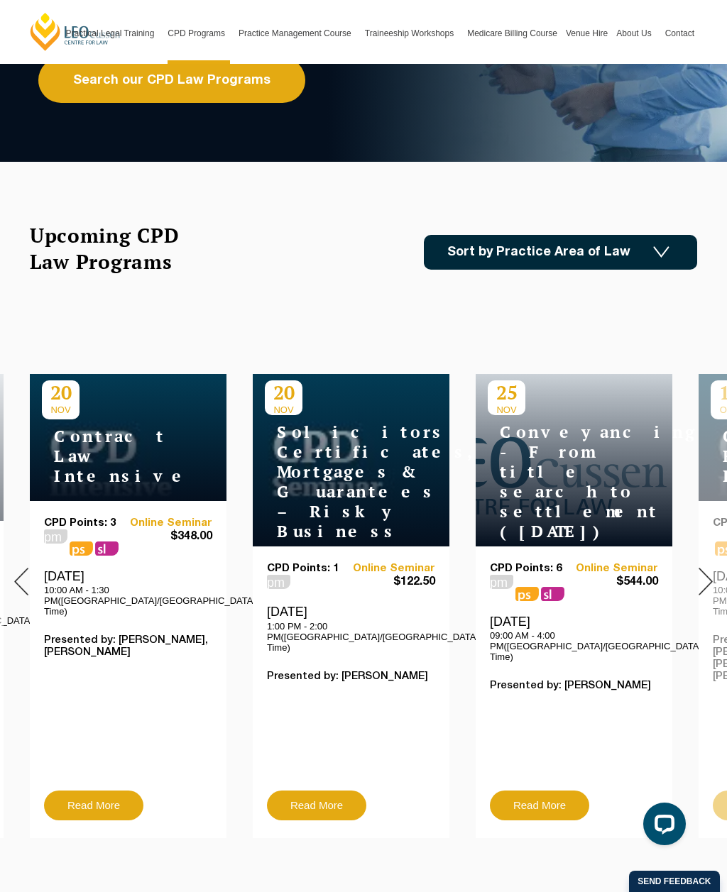
click at [703, 578] on img at bounding box center [705, 582] width 14 height 28
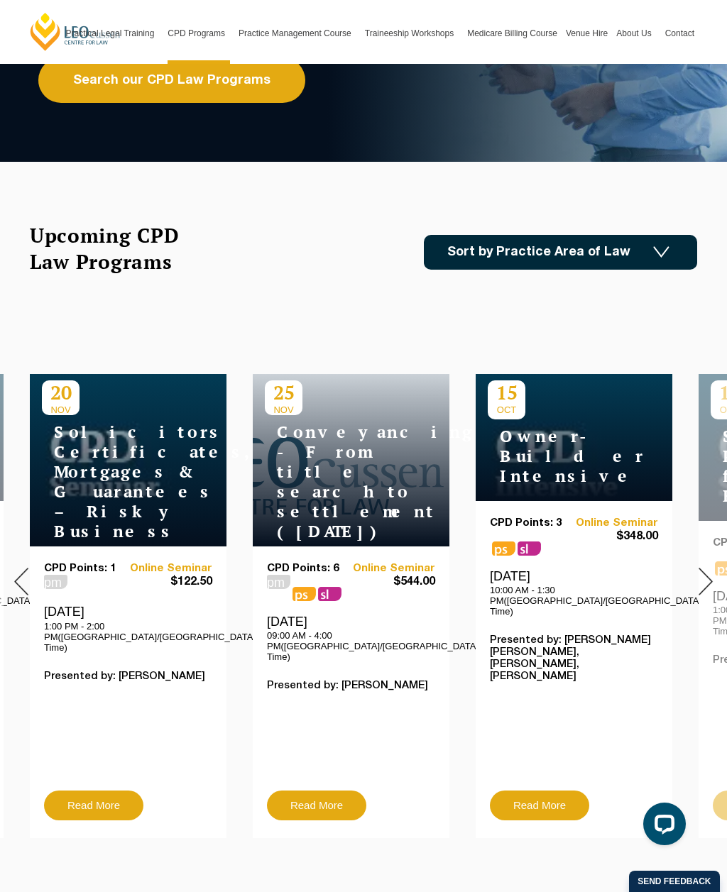
click at [699, 578] on img at bounding box center [705, 582] width 14 height 28
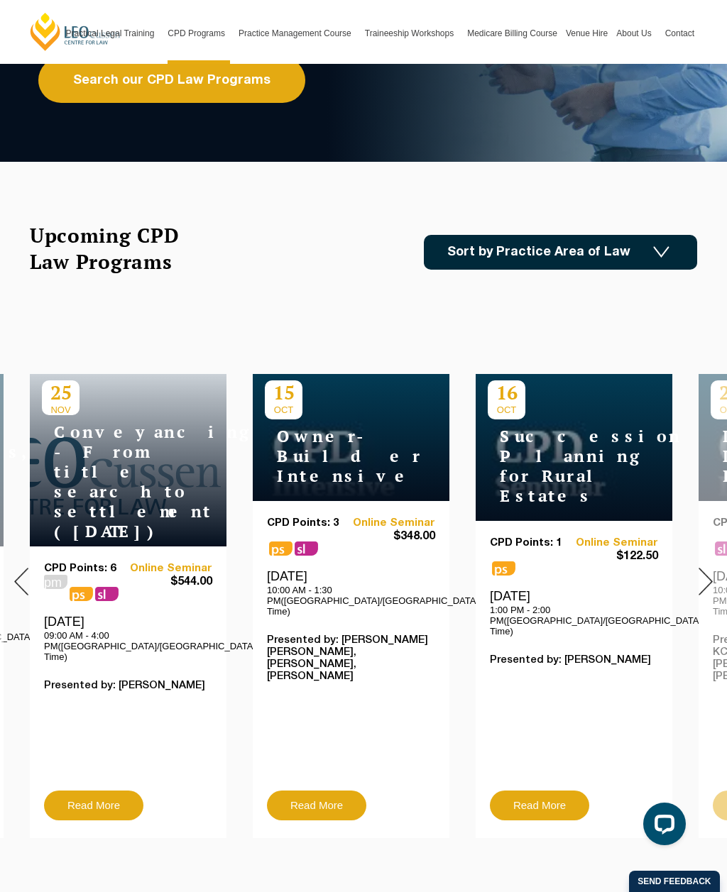
click at [700, 571] on img at bounding box center [705, 582] width 14 height 28
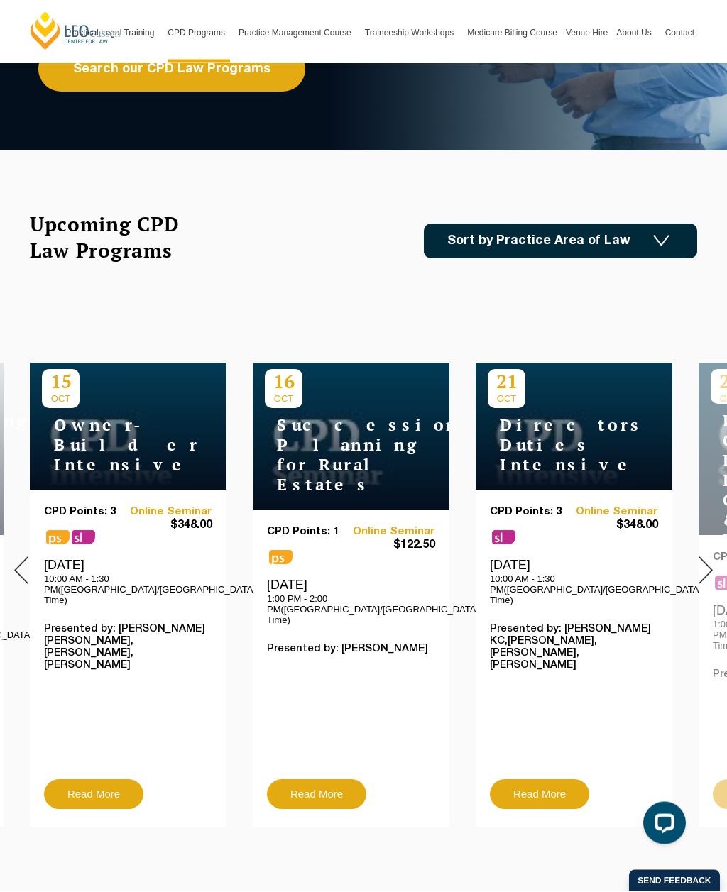
scroll to position [287, 0]
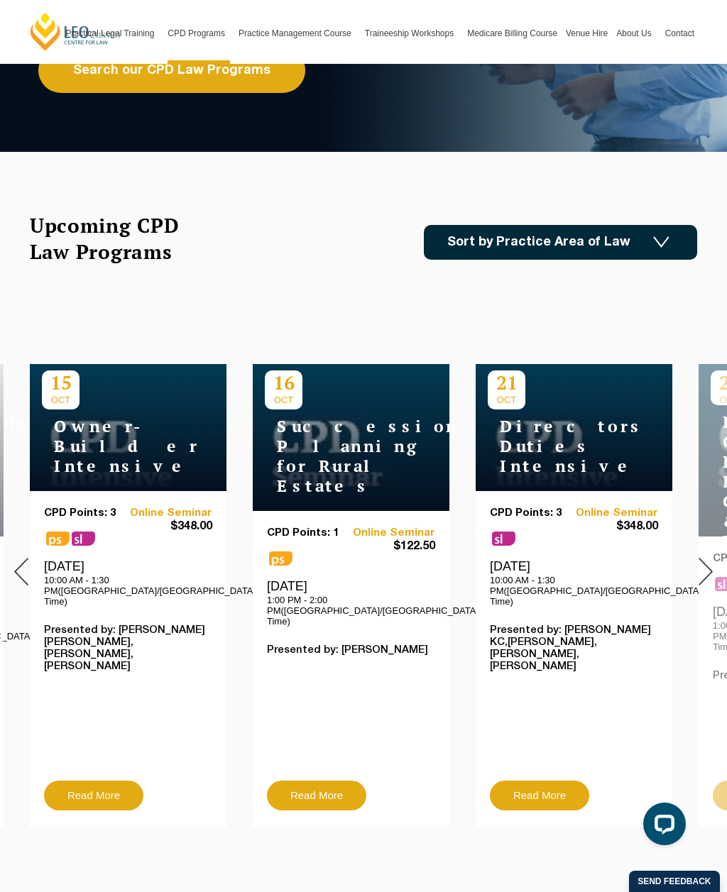
click at [701, 570] on img at bounding box center [705, 572] width 14 height 28
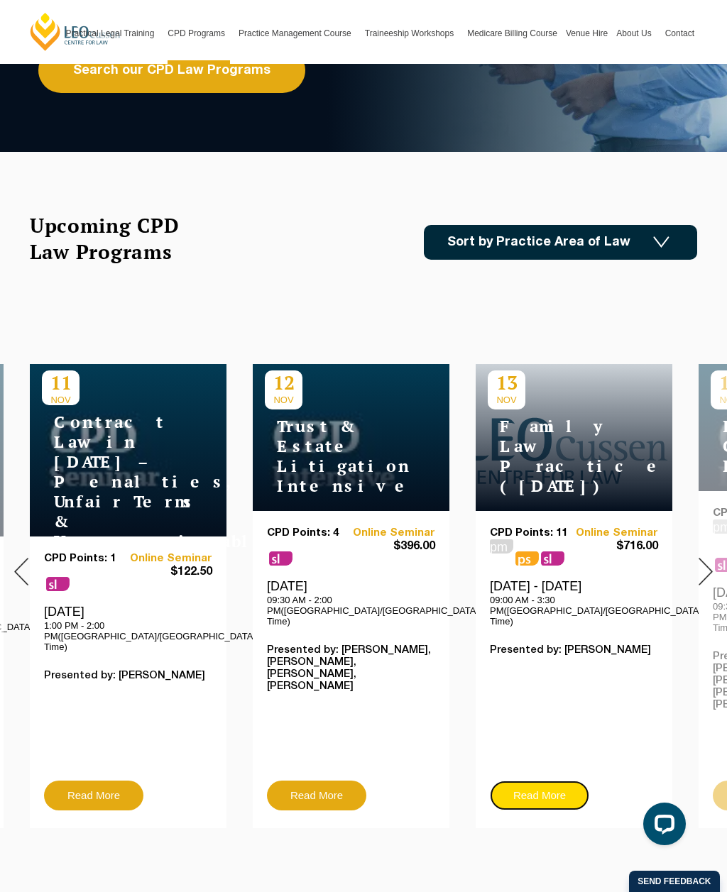
click at [554, 780] on link "Read More" at bounding box center [539, 795] width 99 height 30
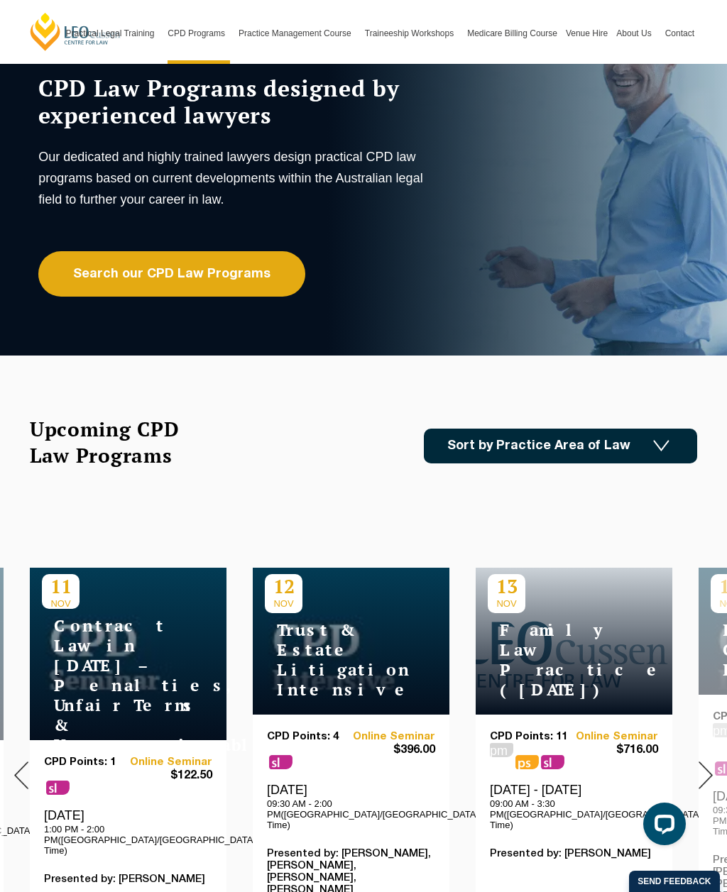
scroll to position [0, 0]
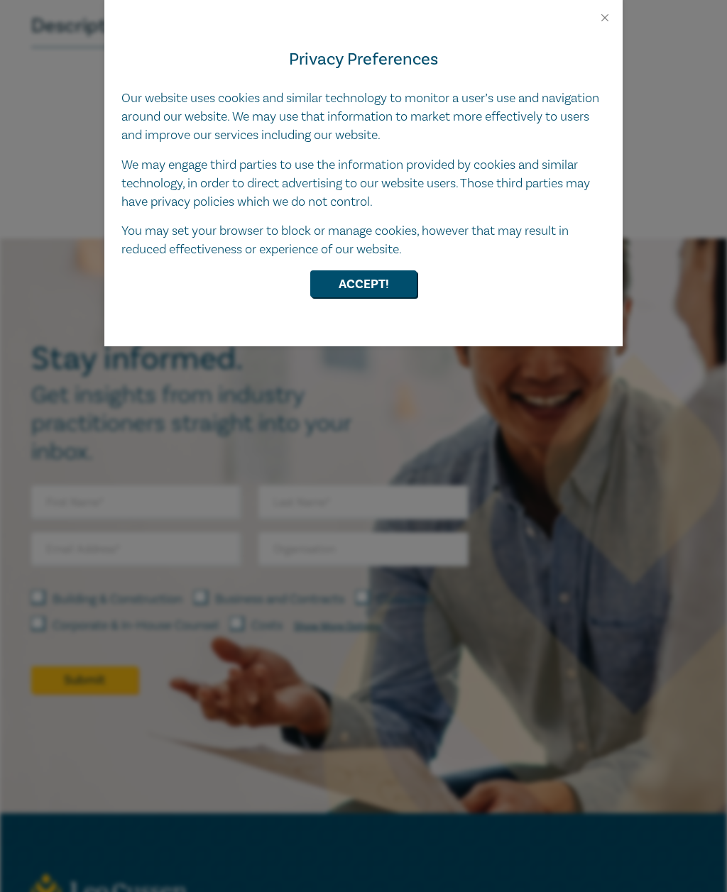
scroll to position [722, 0]
click at [597, 25] on div "Privacy Preferences Our website uses cookies and similar technology to monitor …" at bounding box center [363, 185] width 518 height 322
click at [603, 23] on button "Close" at bounding box center [604, 17] width 13 height 13
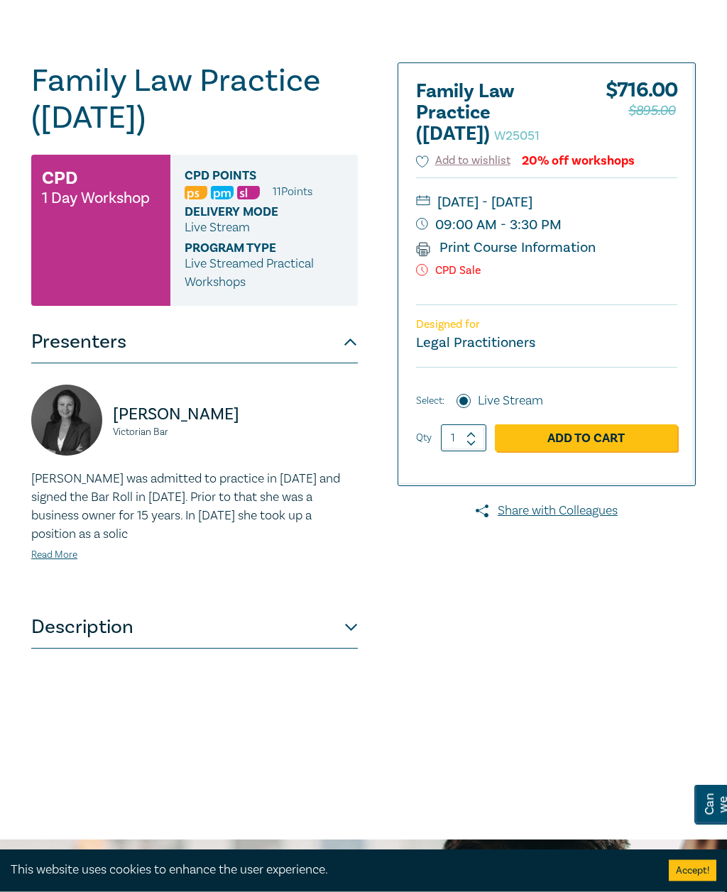
scroll to position [118, 0]
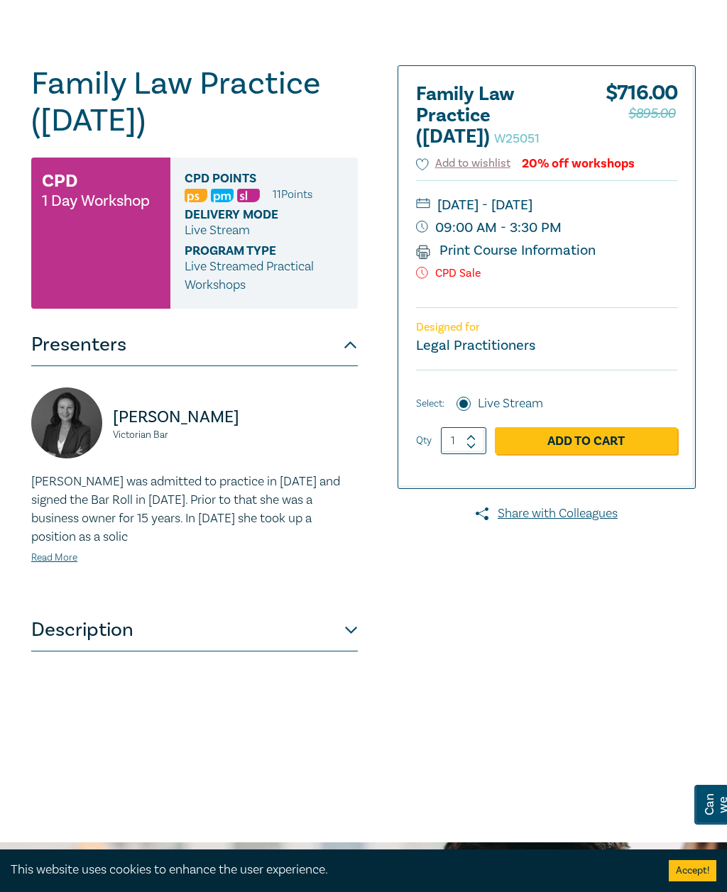
click at [353, 632] on button "Description" at bounding box center [194, 630] width 326 height 43
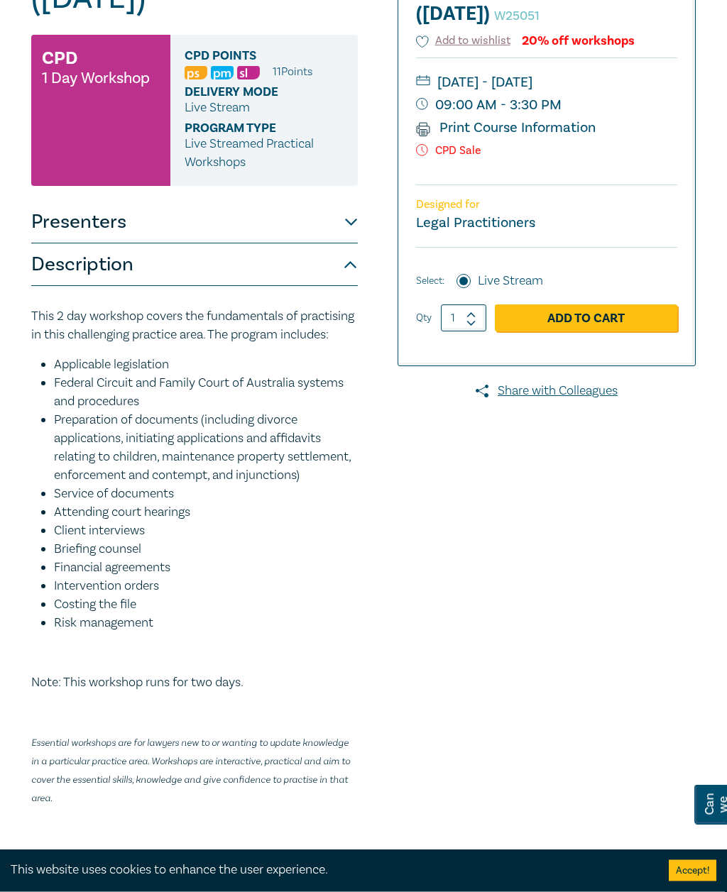
scroll to position [241, 0]
click at [300, 614] on li "Costing the file" at bounding box center [206, 604] width 304 height 18
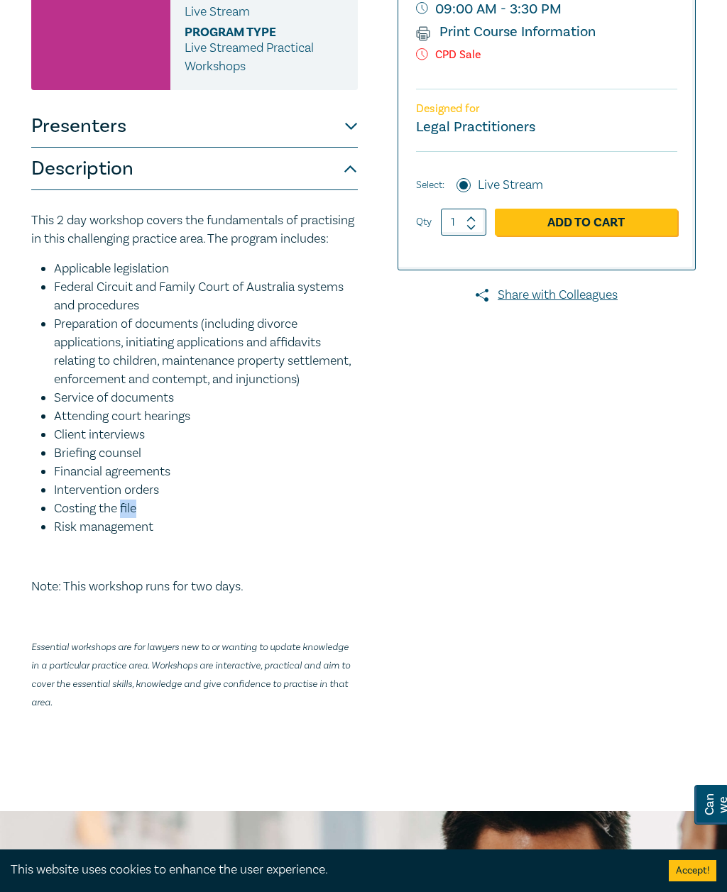
scroll to position [289, 0]
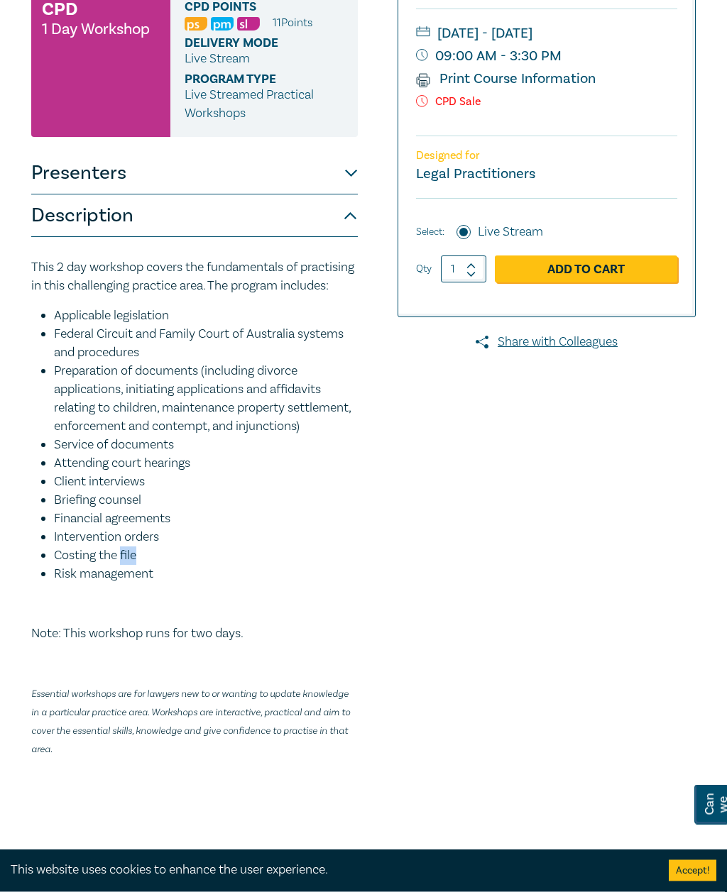
click at [540, 597] on div at bounding box center [562, 342] width 284 height 897
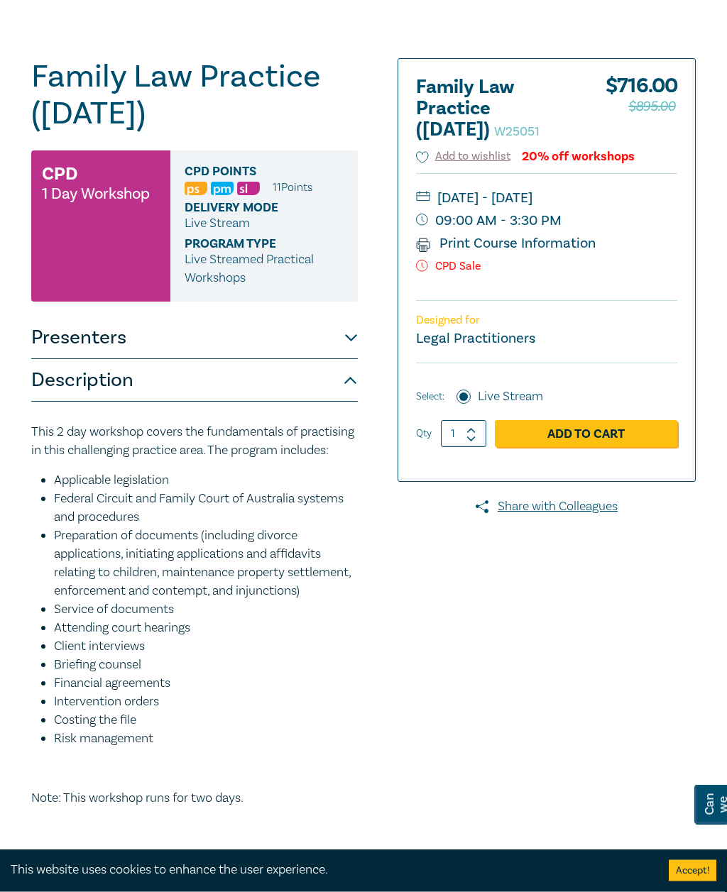
scroll to position [0, 0]
